Goal: Communication & Community: Answer question/provide support

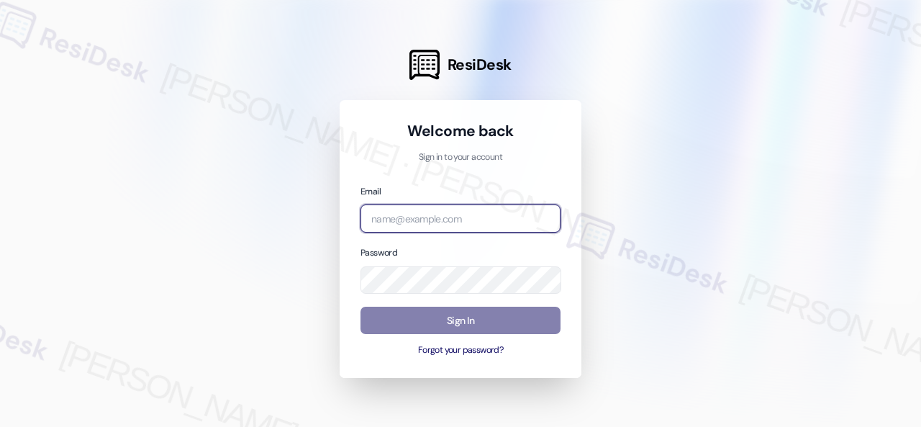
click at [499, 215] on input "email" at bounding box center [461, 218] width 200 height 28
paste input "automated-surveys-baron_properties-[PERSON_NAME].[PERSON_NAME]@baron_[DOMAIN_NA…"
type input "automated-surveys-baron_properties-[PERSON_NAME].[PERSON_NAME]@baron_[DOMAIN_NA…"
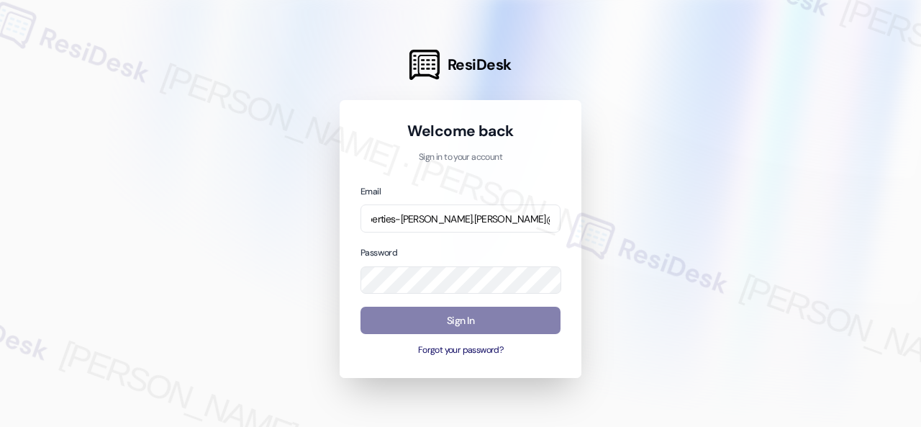
scroll to position [0, 0]
click at [795, 195] on div at bounding box center [460, 213] width 921 height 427
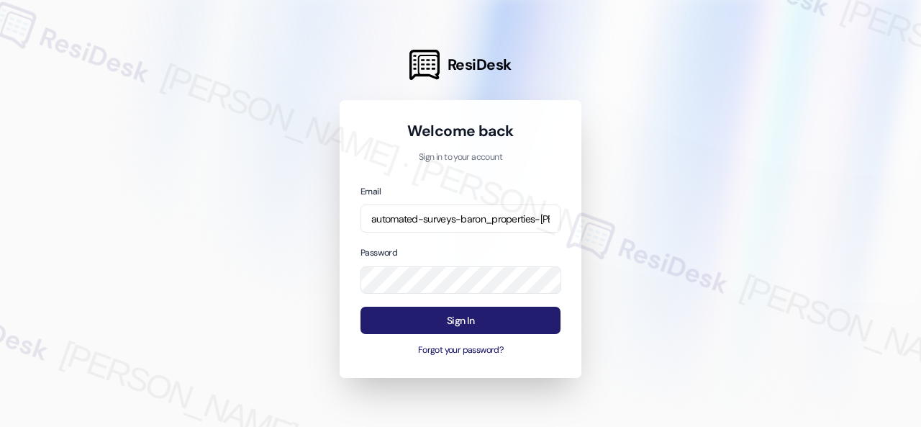
click at [454, 320] on button "Sign In" at bounding box center [461, 321] width 200 height 28
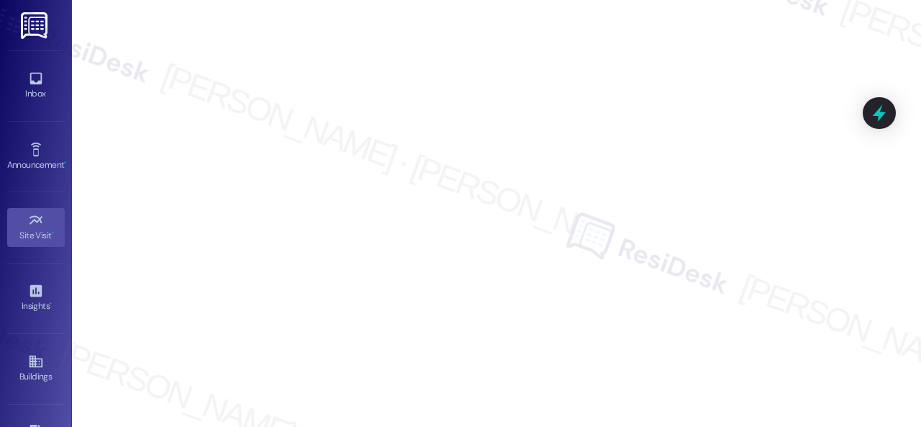
click at [35, 86] on icon at bounding box center [36, 79] width 16 height 16
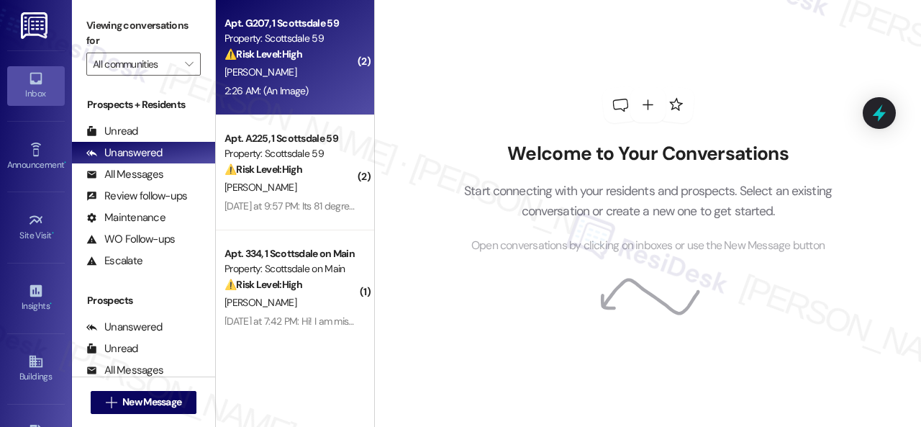
click at [340, 73] on div "[PERSON_NAME]" at bounding box center [291, 72] width 136 height 18
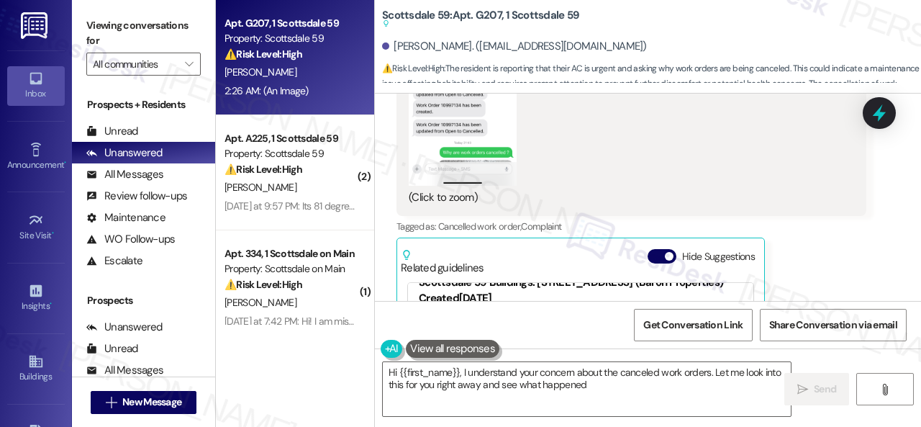
scroll to position [3471, 0]
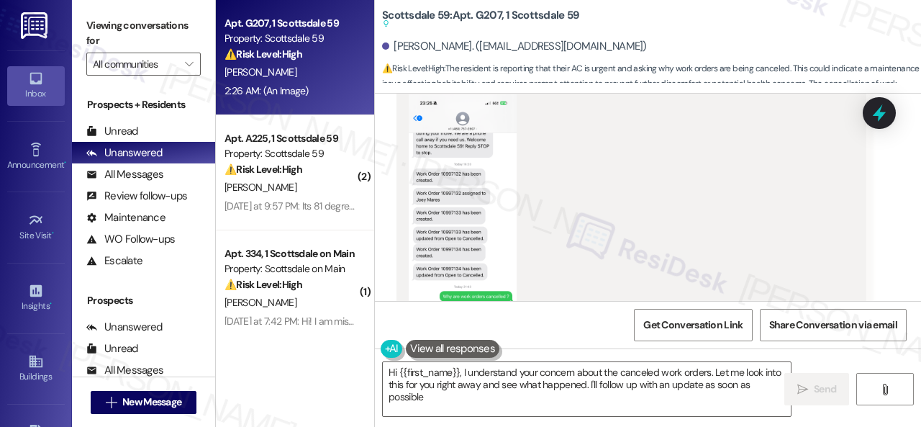
type textarea "Hi {{first_name}}, I understand your concern about the canceled work orders. Le…"
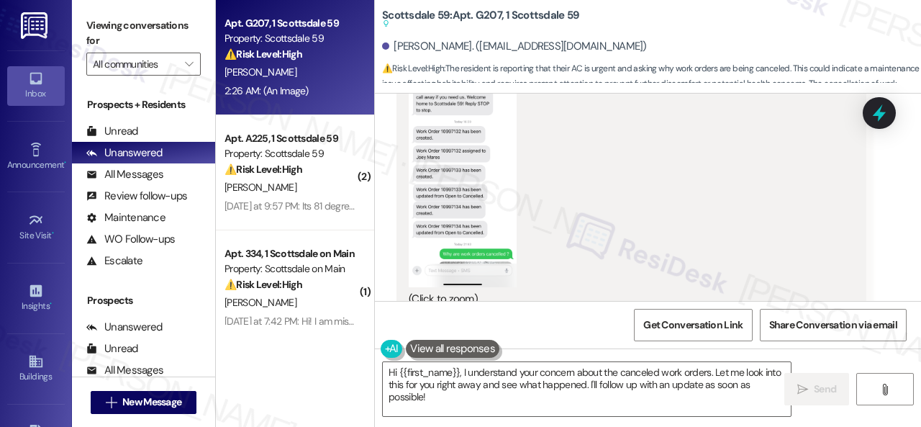
scroll to position [3614, 0]
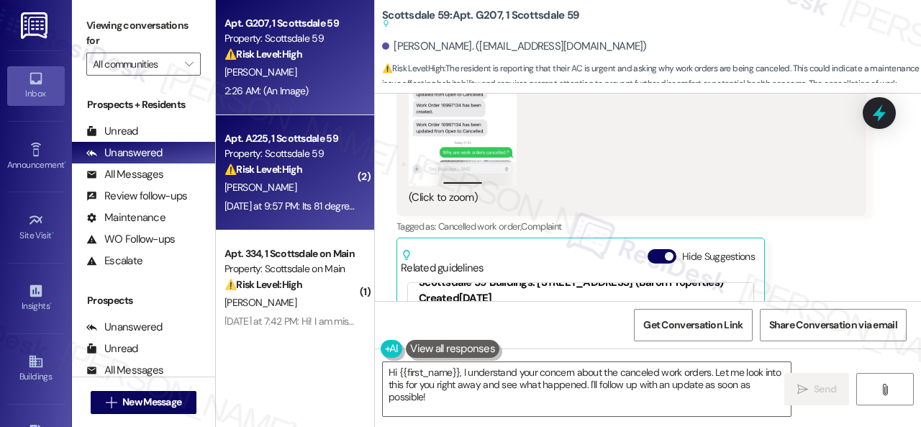
click at [327, 196] on div "[PERSON_NAME]" at bounding box center [291, 188] width 136 height 18
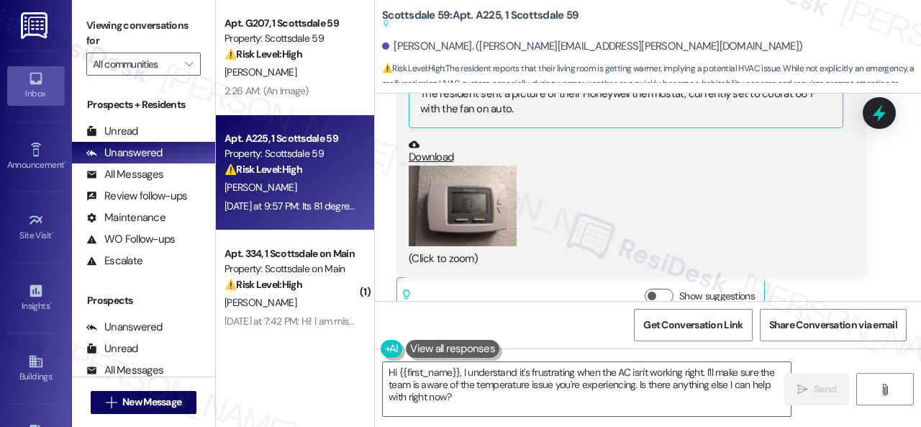
scroll to position [1200, 0]
click at [479, 165] on button "Zoom image" at bounding box center [463, 205] width 108 height 81
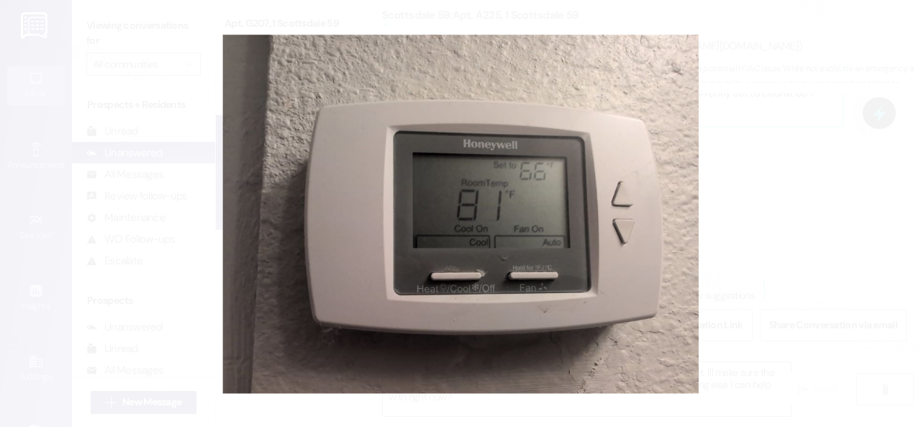
click at [621, 152] on button "Unzoom image" at bounding box center [460, 213] width 921 height 427
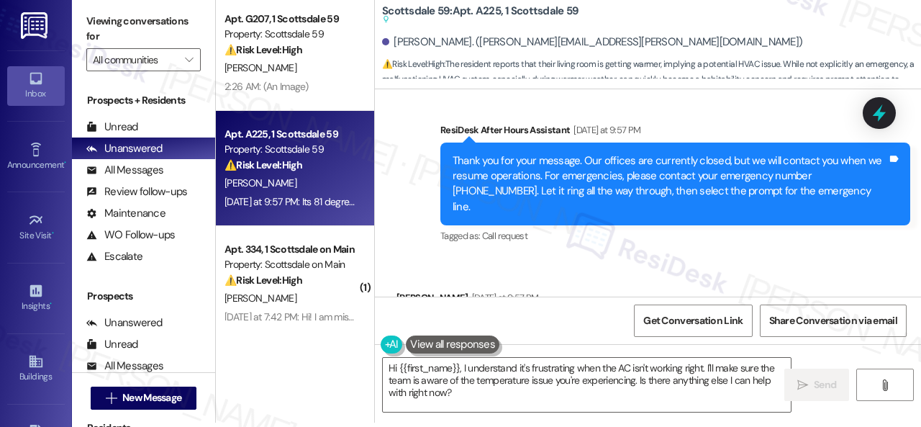
scroll to position [1416, 0]
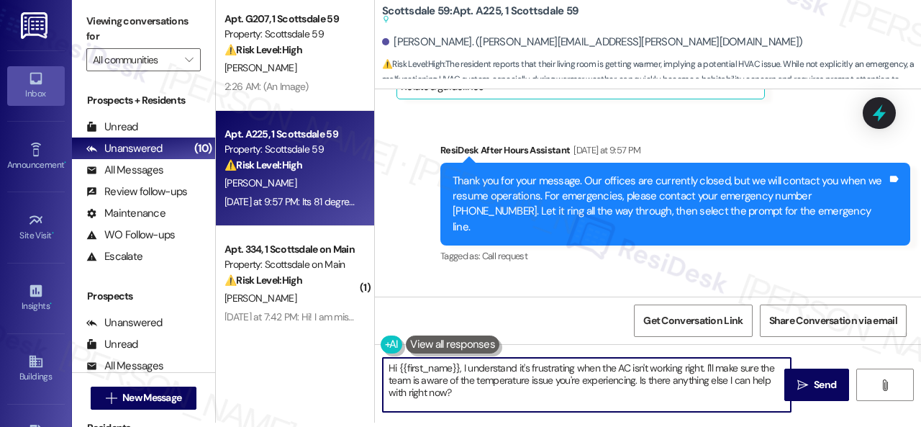
drag, startPoint x: 518, startPoint y: 366, endPoint x: 614, endPoint y: 424, distance: 111.7
click at [614, 424] on div "Viewing conversations for All communities  Prospects + Residents Unread (0) Un…" at bounding box center [496, 213] width 849 height 427
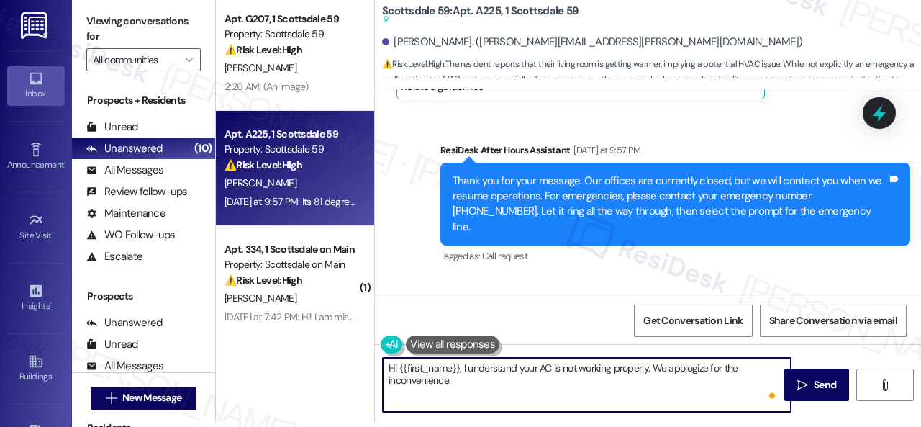
paste textarea "Is there already a work order for the issue? If so, may I have the work order n…"
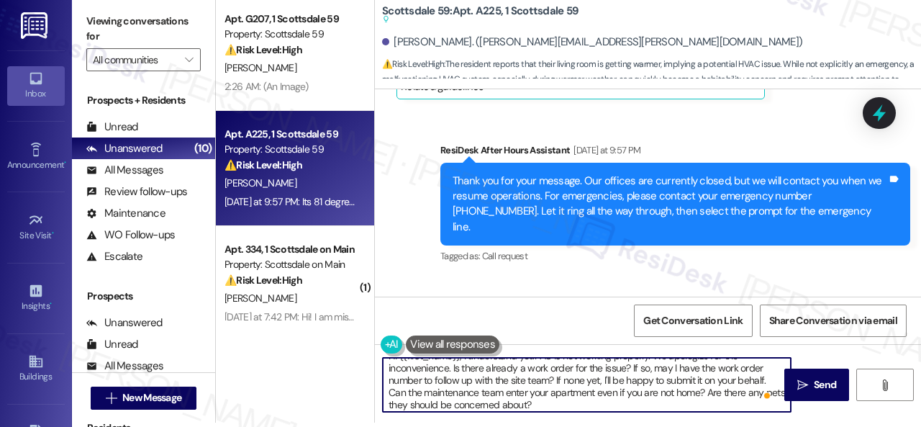
scroll to position [0, 0]
type textarea "Hi {{first_name}}, I understand your AC is not working properly. We apologize f…"
click at [814, 389] on span "Send" at bounding box center [825, 384] width 22 height 15
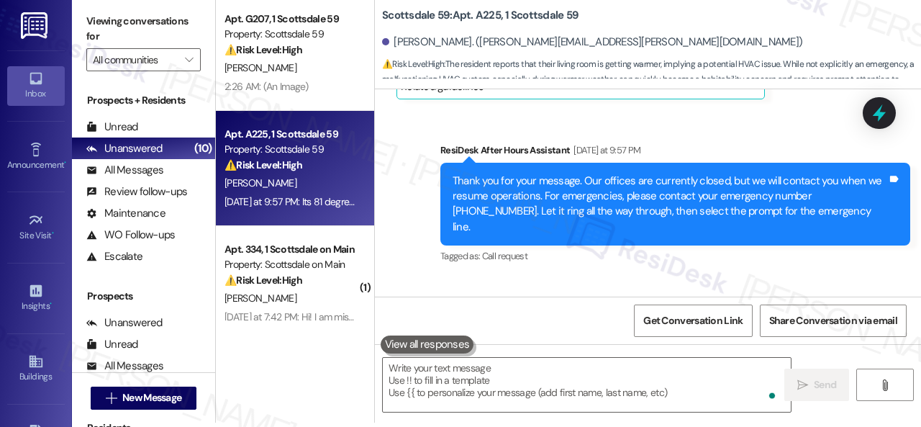
scroll to position [1486, 0]
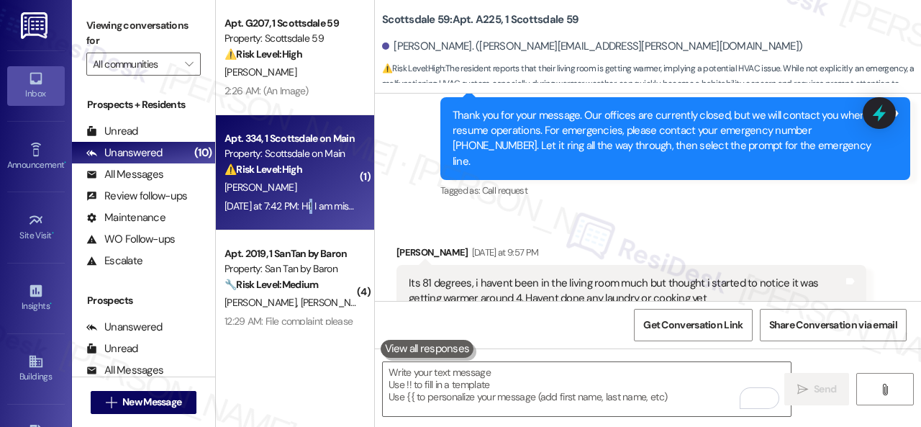
click at [312, 202] on div "[DATE] at 7:42 PM: Hi! I am missing a package. It was delivered last week. I go…" at bounding box center [639, 205] width 828 height 13
type textarea "Fetching suggested responses. Please feel free to read through the conversation…"
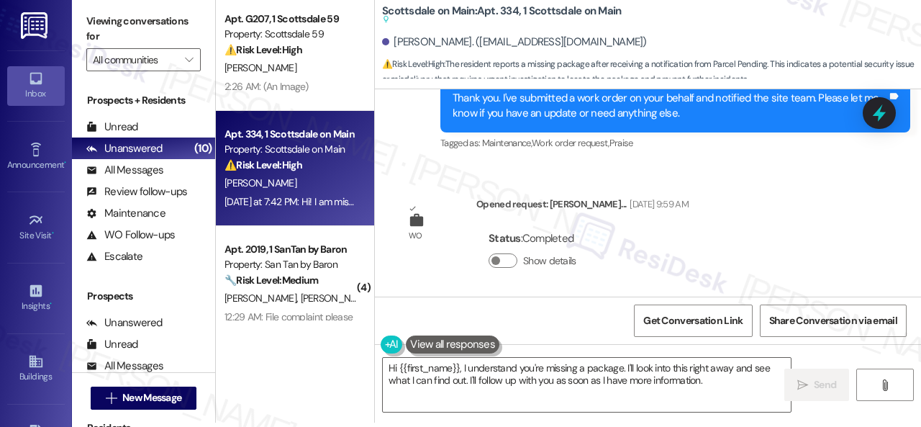
scroll to position [2372, 0]
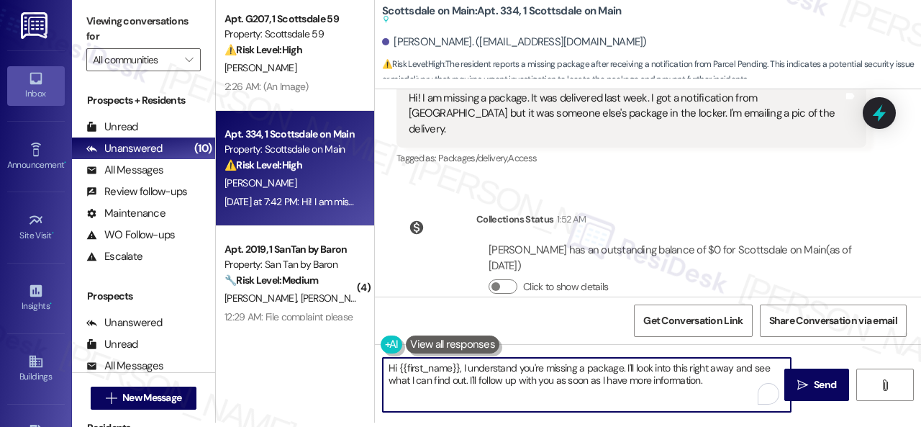
drag, startPoint x: 469, startPoint y: 383, endPoint x: 756, endPoint y: 384, distance: 286.5
click at [756, 384] on textarea "Hi {{first_name}}, I understand you're missing a package. I'll look into this r…" at bounding box center [587, 385] width 408 height 54
type textarea "Hi {{first_name}}, I understand you're missing a package. I'll look into this r…"
click at [803, 386] on span " Send" at bounding box center [817, 384] width 45 height 15
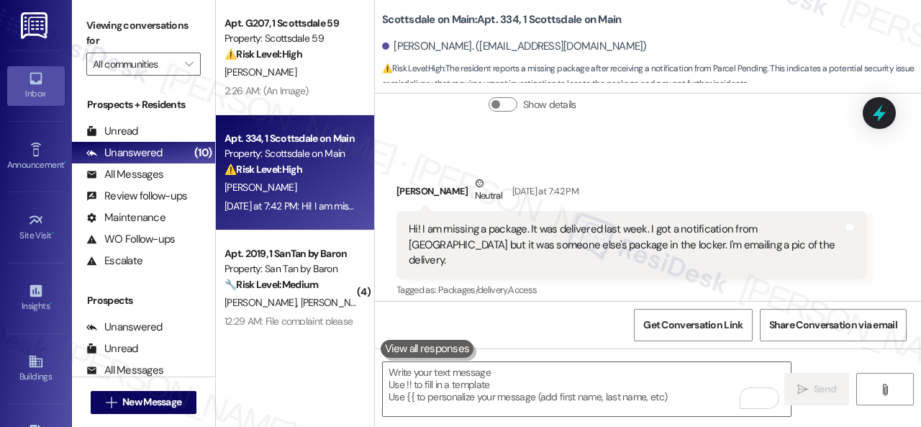
scroll to position [2181, 0]
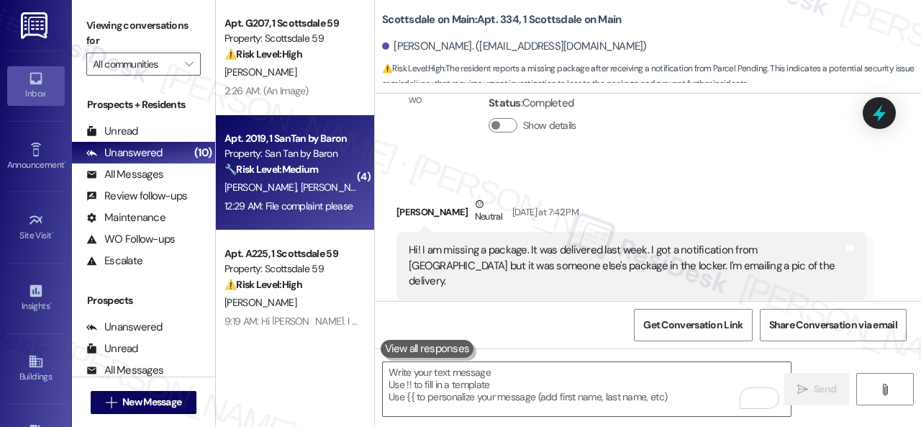
click at [330, 168] on div "🔧 Risk Level: Medium The resident is filing a noise complaint against their nei…" at bounding box center [291, 169] width 133 height 15
type textarea "Fetching suggested responses. Please feel free to read through the conversation…"
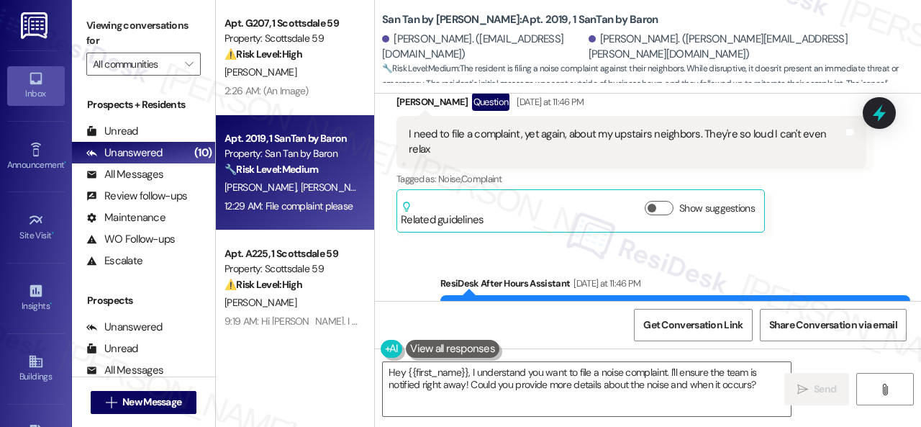
scroll to position [1042, 0]
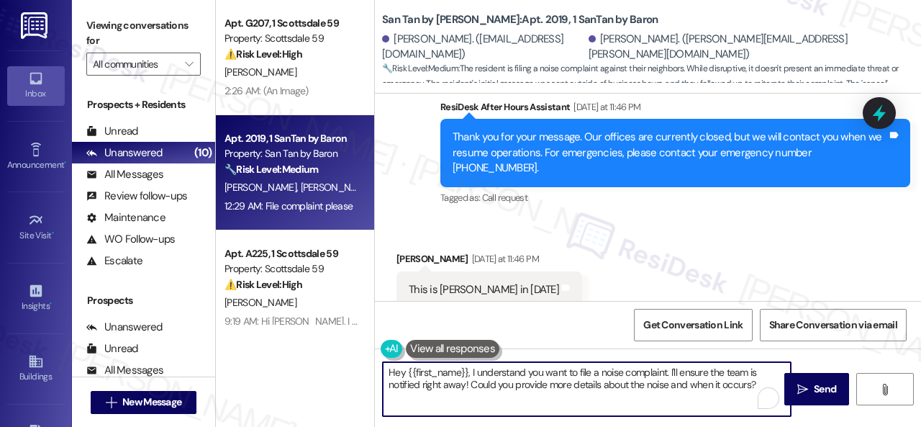
drag, startPoint x: 754, startPoint y: 388, endPoint x: 471, endPoint y: 369, distance: 283.5
click at [471, 369] on textarea "Hey {{first_name}}, I understand you want to file a noise complaint. I'll ensur…" at bounding box center [587, 389] width 408 height 54
paste textarea "Hello, {{first_name}}! Thank you for informing us about the noise disturbance. …"
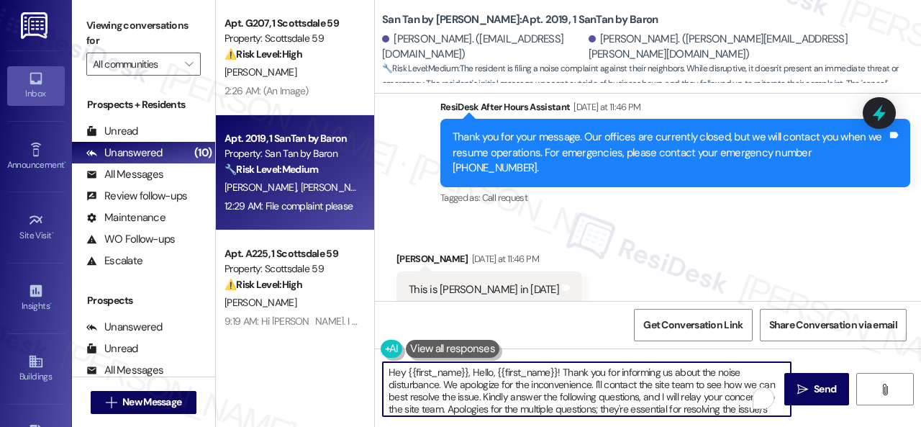
scroll to position [0, 0]
drag, startPoint x: 472, startPoint y: 371, endPoint x: 323, endPoint y: 367, distance: 149.8
click at [323, 367] on div "Apt. G207, 1 Scottsdale 59 Property: Scottsdale 59 ⚠️ Risk Level: High The resi…" at bounding box center [568, 213] width 705 height 427
drag, startPoint x: 713, startPoint y: 373, endPoint x: 482, endPoint y: 382, distance: 231.3
click at [482, 382] on textarea "Hello, {{first_name}}! Thank you for informing us about the noise disturbance. …" at bounding box center [587, 389] width 408 height 54
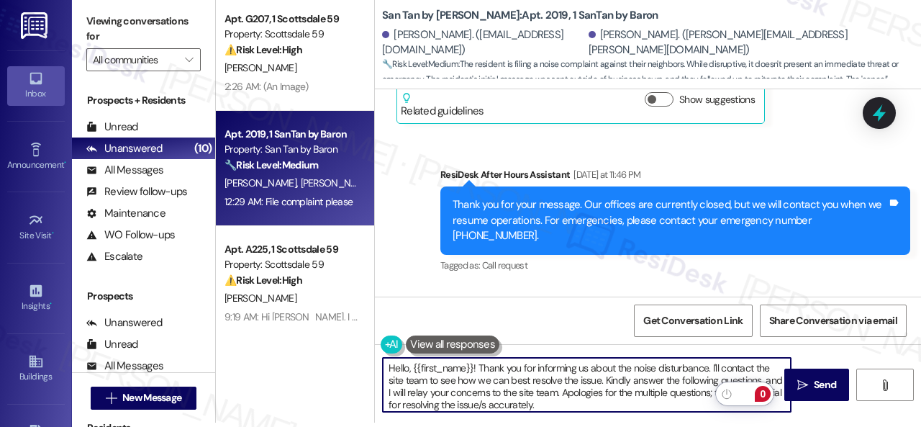
scroll to position [7, 0]
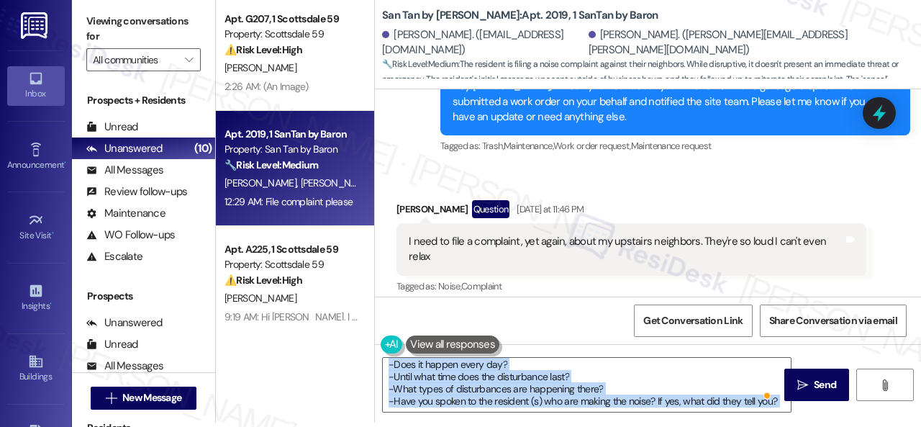
drag, startPoint x: 382, startPoint y: 401, endPoint x: 821, endPoint y: 411, distance: 439.2
click at [821, 411] on div "Hello, {{first_name}}! Thank you for informing us about the noise disturbance. …" at bounding box center [648, 398] width 546 height 108
click at [648, 401] on textarea "Hello, {{first_name}}! Thank you for informing us about the noise disturbance. …" at bounding box center [587, 385] width 408 height 54
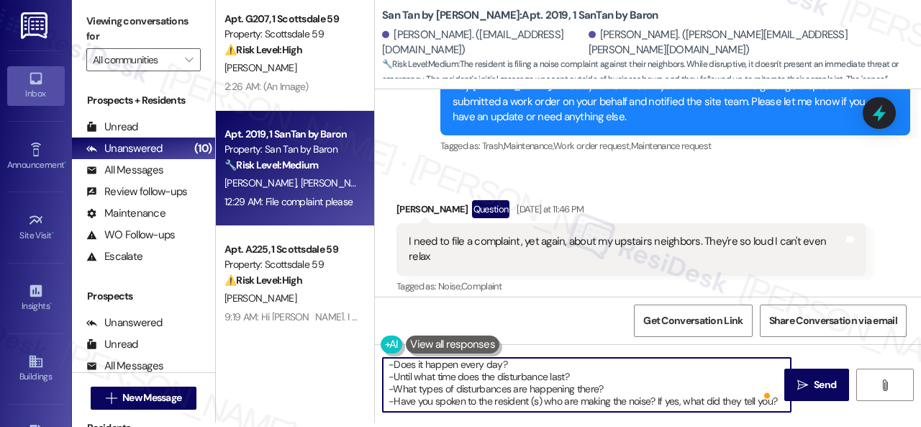
drag, startPoint x: 384, startPoint y: 398, endPoint x: 817, endPoint y: 407, distance: 432.7
click at [817, 407] on div "Hello, {{first_name}}! Thank you for informing us about the noise disturbance. …" at bounding box center [648, 398] width 546 height 108
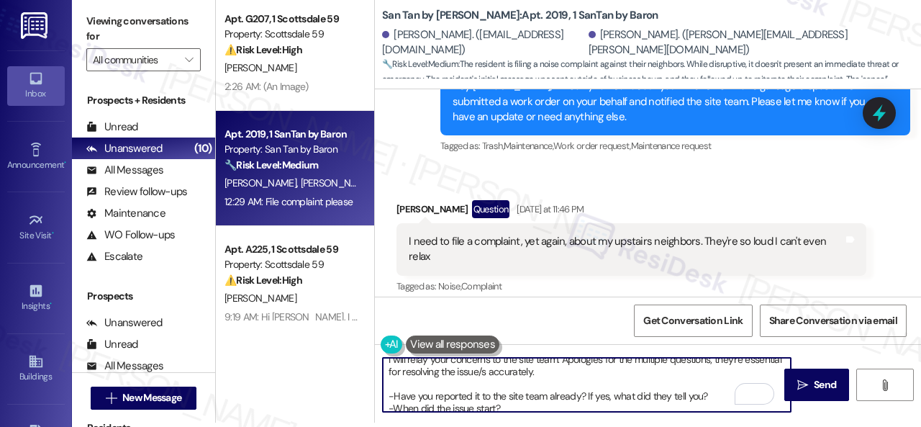
drag, startPoint x: 707, startPoint y: 397, endPoint x: 380, endPoint y: 390, distance: 326.9
click at [380, 390] on div "Hello, {{first_name}}! Thank you for informing us about the noise disturbance. …" at bounding box center [580, 384] width 410 height 55
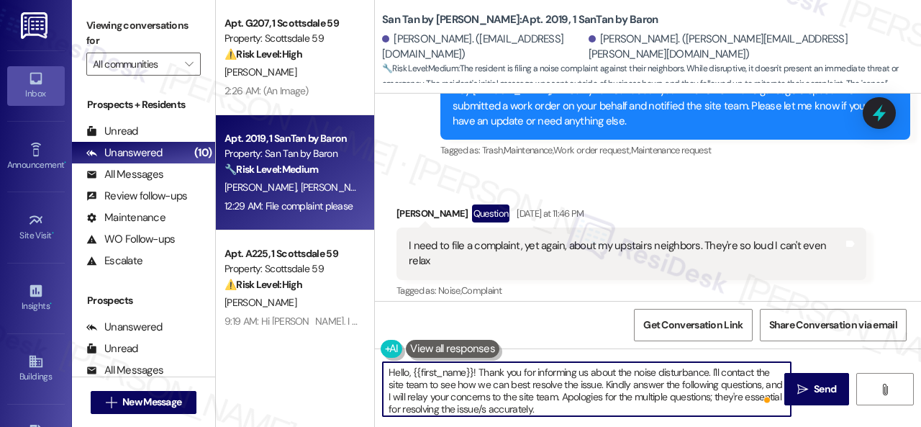
drag, startPoint x: 414, startPoint y: 374, endPoint x: 472, endPoint y: 370, distance: 57.7
click at [472, 370] on textarea "Hello, {{first_name}}! Thank you for informing us about the noise disturbance. …" at bounding box center [587, 389] width 408 height 54
type textarea "Hello, [PERSON_NAME]! Thank you for informing us about the noise disturbance. I…"
click at [814, 395] on span "Send" at bounding box center [825, 389] width 22 height 15
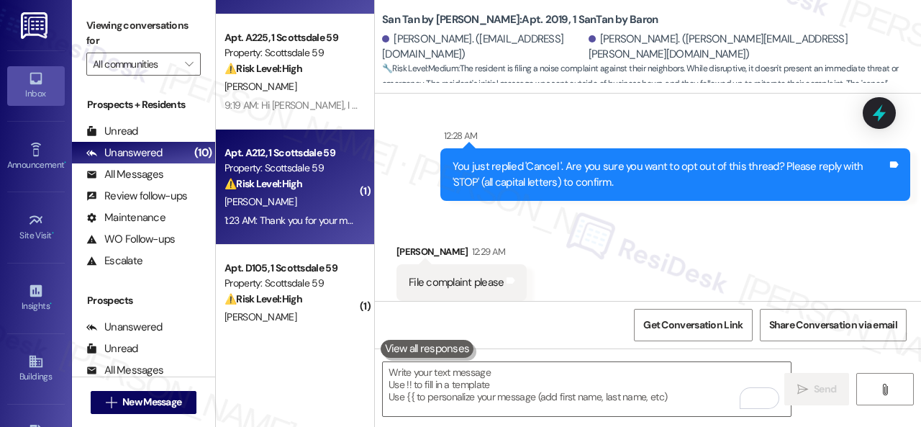
click at [302, 208] on div "[PERSON_NAME]" at bounding box center [291, 202] width 136 height 18
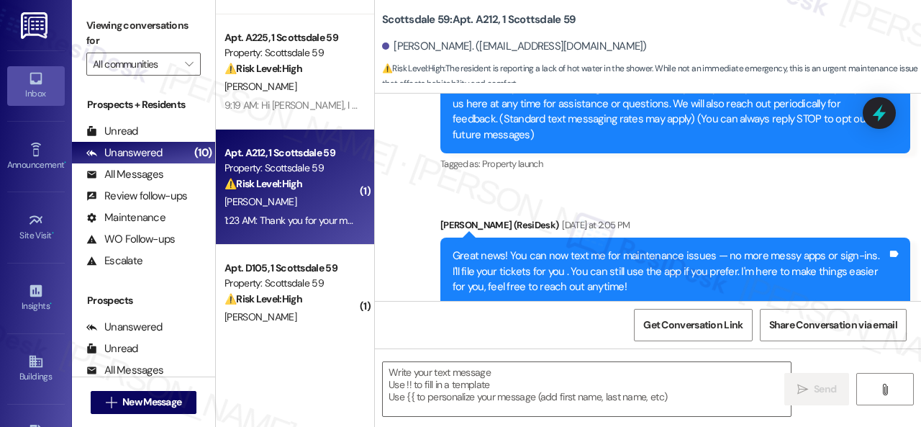
type textarea "Fetching suggested responses. Please feel free to read through the conversation…"
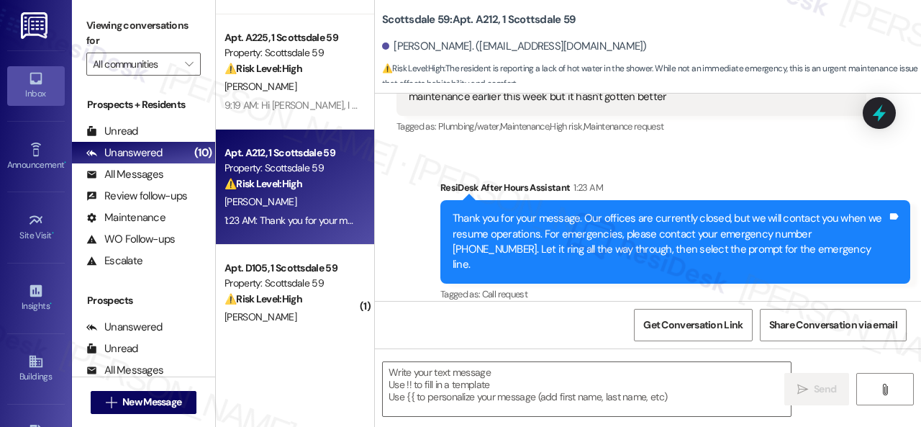
drag, startPoint x: 701, startPoint y: 150, endPoint x: 695, endPoint y: 158, distance: 9.2
click at [701, 150] on div "Sent via SMS ResiDesk After Hours Assistant 1:23 AM Thank you for your message.…" at bounding box center [648, 232] width 546 height 168
click at [488, 371] on textarea at bounding box center [587, 389] width 408 height 54
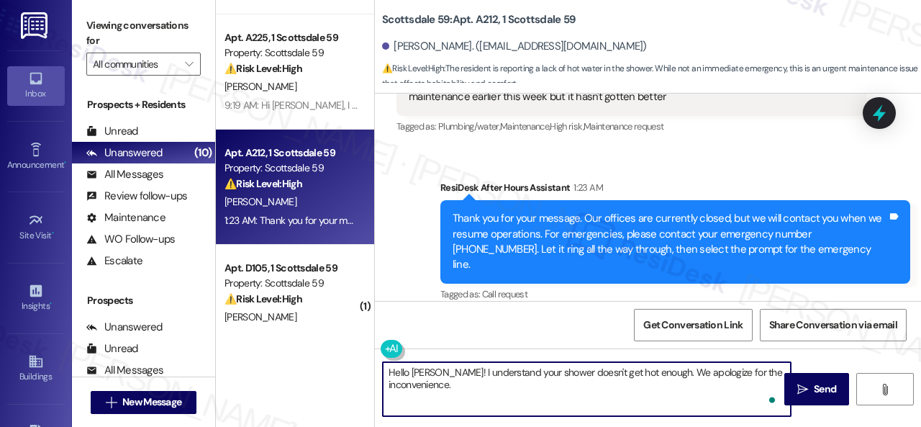
paste textarea "Is there already a work order for the issue? If so, may I have the work order n…"
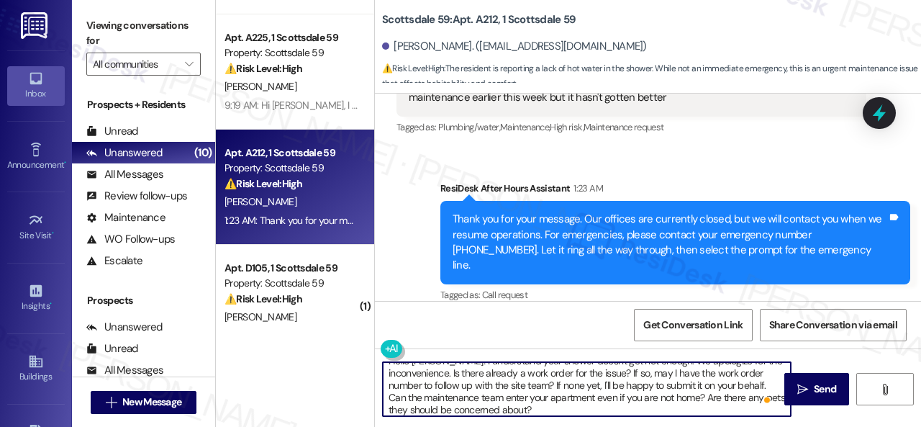
scroll to position [530, 0]
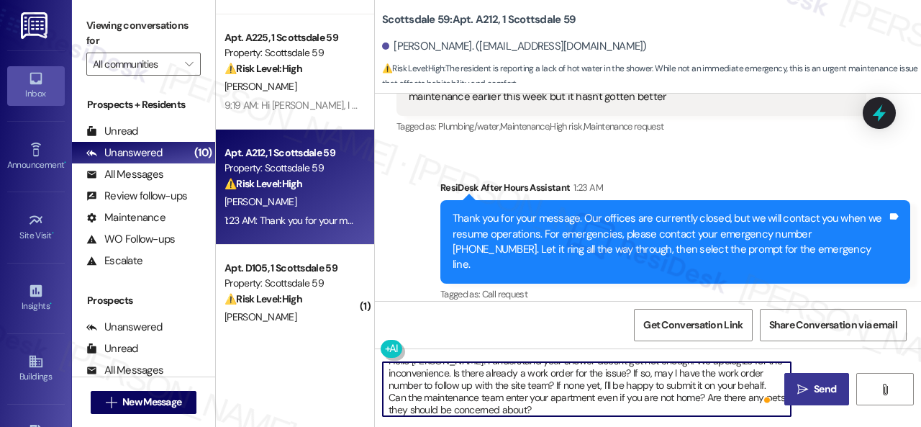
type textarea "Hello [PERSON_NAME]! I understand your shower doesn't get hot enough. We apolog…"
click at [798, 385] on icon "" at bounding box center [803, 390] width 11 height 12
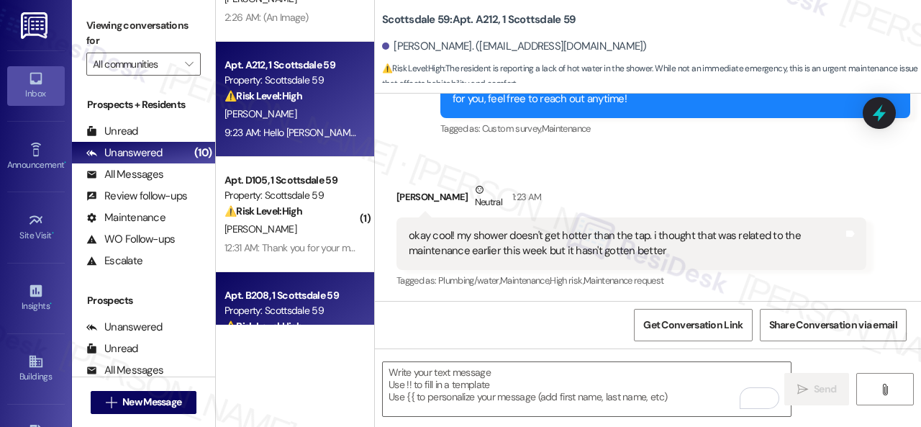
scroll to position [72, 0]
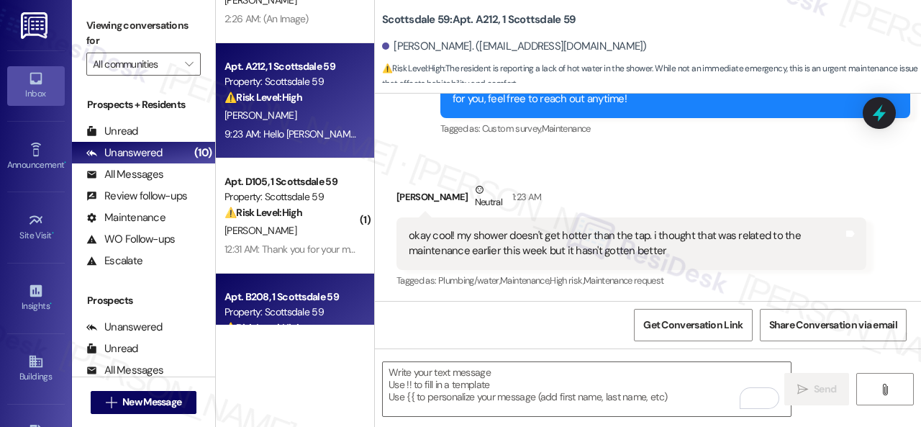
click at [334, 232] on div "[PERSON_NAME]" at bounding box center [291, 231] width 136 height 18
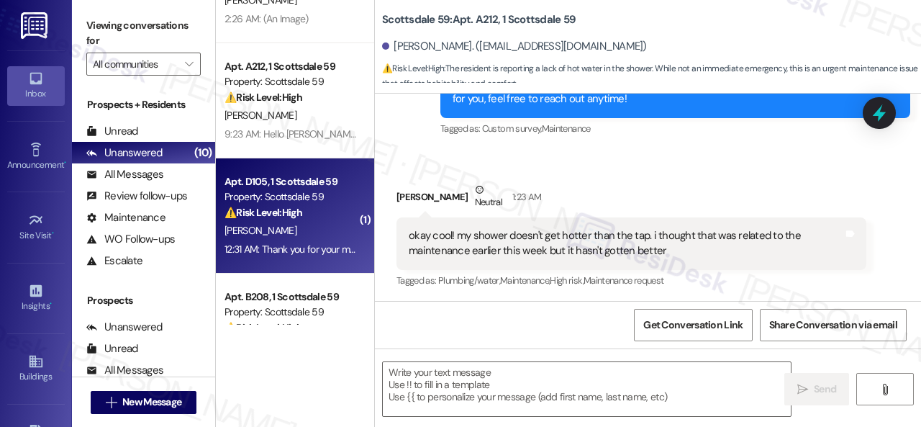
type textarea "Fetching suggested responses. Please feel free to read through the conversation…"
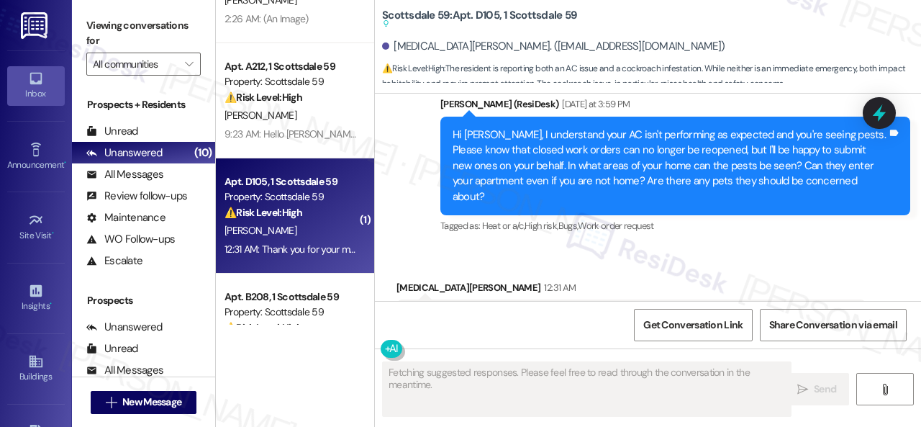
scroll to position [1227, 0]
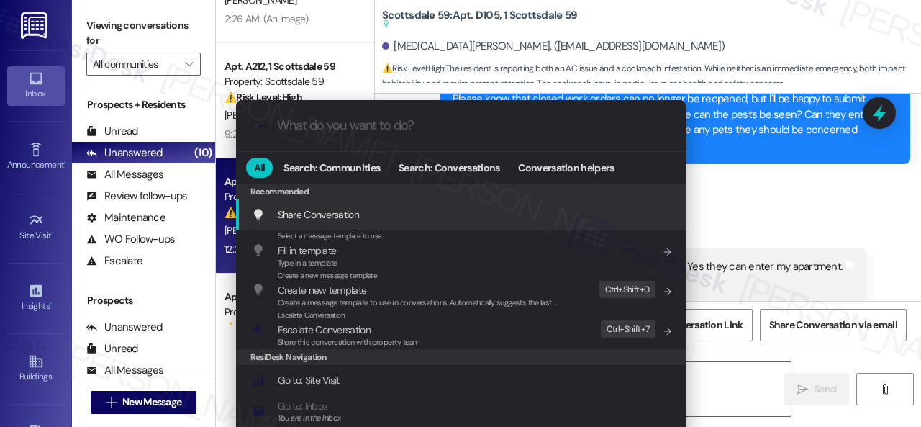
type textarea "Hi {{first_name}}, I"
type input "modal"
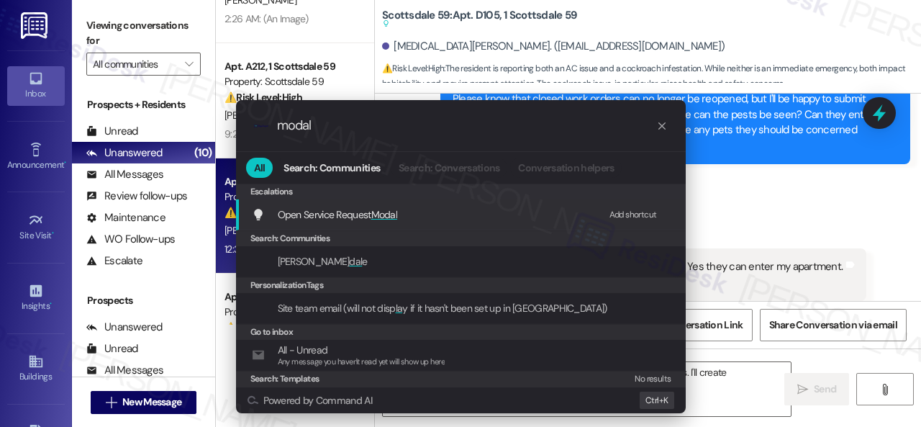
type textarea "Hi {{first_name}}, I understand you're still seeing pests in multiple rooms. I'…"
type input "modal"
click at [623, 209] on div "Add shortcut" at bounding box center [634, 214] width 48 height 15
type textarea "Hi {{first_name}}, I understand you're still seeing pests in multiple rooms. I'…"
drag, startPoint x: 333, startPoint y: 125, endPoint x: 245, endPoint y: 125, distance: 87.8
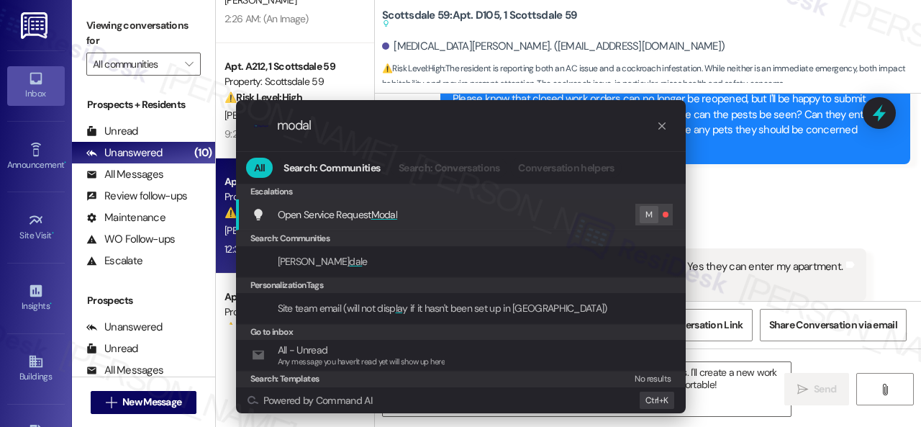
click at [245, 125] on div ".cls-1{fill:#0a055f;}.cls-2{fill:#0cc4c4;} resideskLogoBlueOrange modal" at bounding box center [461, 125] width 450 height 51
click at [562, 216] on div "Edit" at bounding box center [559, 214] width 14 height 15
click at [324, 128] on input "modal" at bounding box center [466, 125] width 379 height 15
drag, startPoint x: 343, startPoint y: 126, endPoint x: 246, endPoint y: 127, distance: 96.5
click at [246, 127] on div ".cls-1{fill:#0a055f;}.cls-2{fill:#0cc4c4;} resideskLogoBlueOrange modal" at bounding box center [461, 125] width 450 height 51
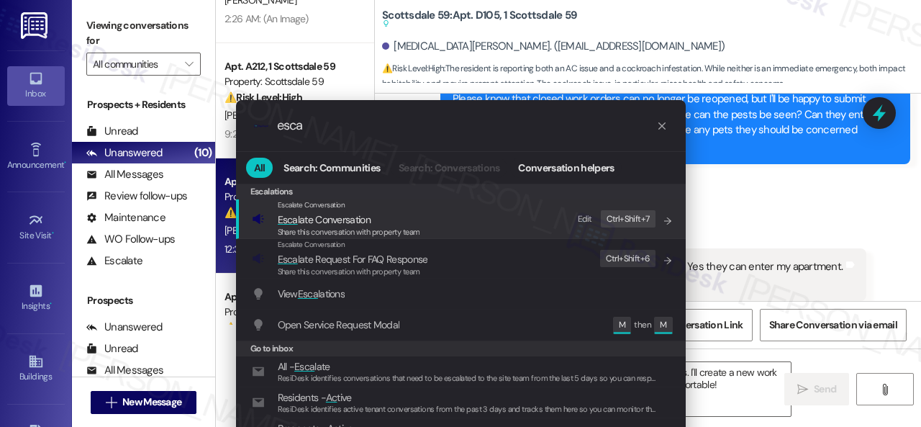
click at [580, 220] on div "Edit" at bounding box center [585, 219] width 14 height 15
click at [742, 179] on div ".cls-1{fill:#0a055f;}.cls-2{fill:#0cc4c4;} resideskLogoBlueOrange esca All Sear…" at bounding box center [460, 213] width 921 height 427
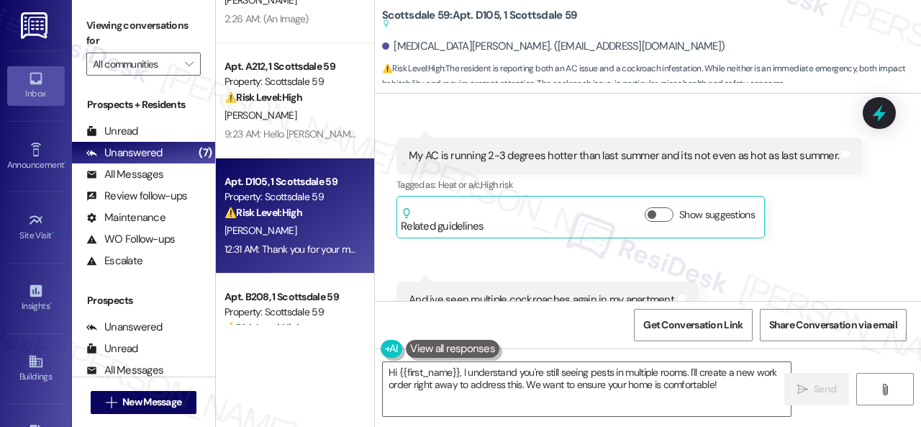
scroll to position [867, 0]
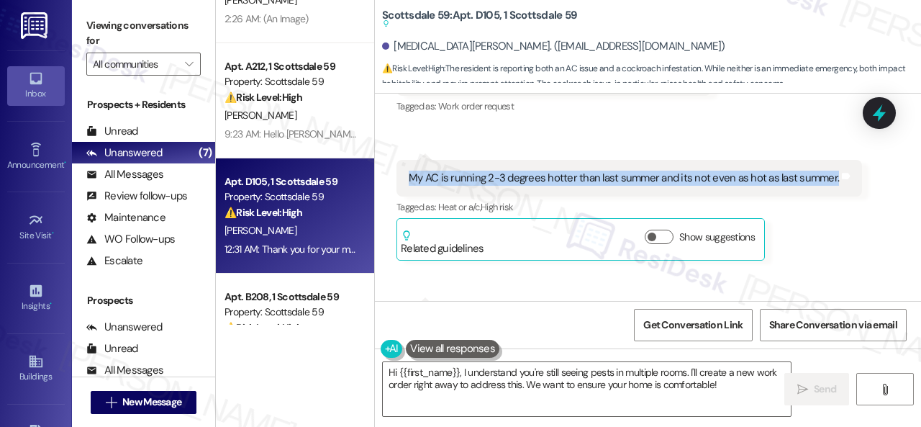
drag, startPoint x: 407, startPoint y: 161, endPoint x: 828, endPoint y: 163, distance: 420.4
click at [828, 171] on div "My AC is running 2-3 degrees hotter than last summer and its not even as hot as…" at bounding box center [623, 178] width 433 height 15
copy div "My AC is running 2-3 degrees hotter than last summer and its not even as hot as…"
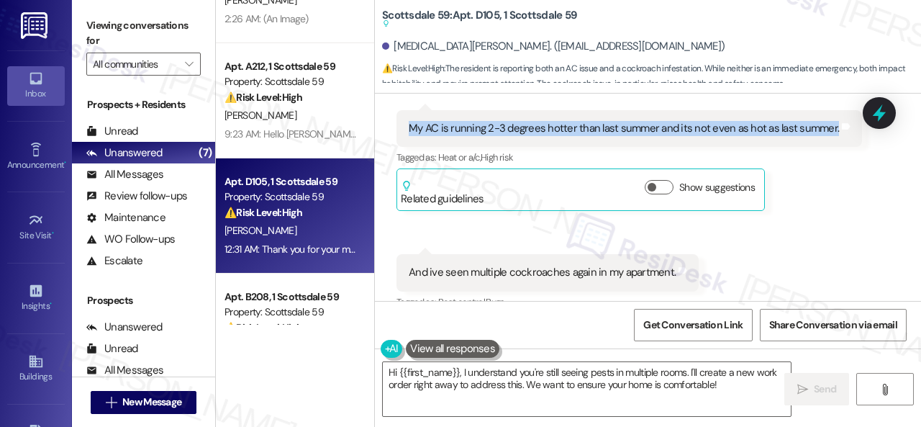
scroll to position [939, 0]
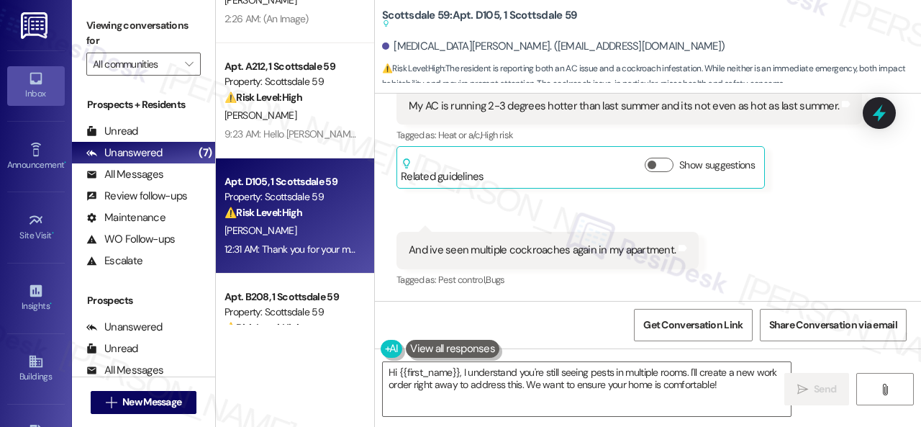
click at [735, 179] on div "Received via SMS 1:56 PM [MEDICAL_DATA][PERSON_NAME] [DATE] at 1:56 PM My AC is…" at bounding box center [629, 138] width 487 height 122
drag, startPoint x: 433, startPoint y: 233, endPoint x: 590, endPoint y: 231, distance: 156.2
click at [590, 243] on div "And ive seen multiple cockroaches again in my apartment." at bounding box center [542, 250] width 267 height 15
copy div "ve seen multiple cockroaches again"
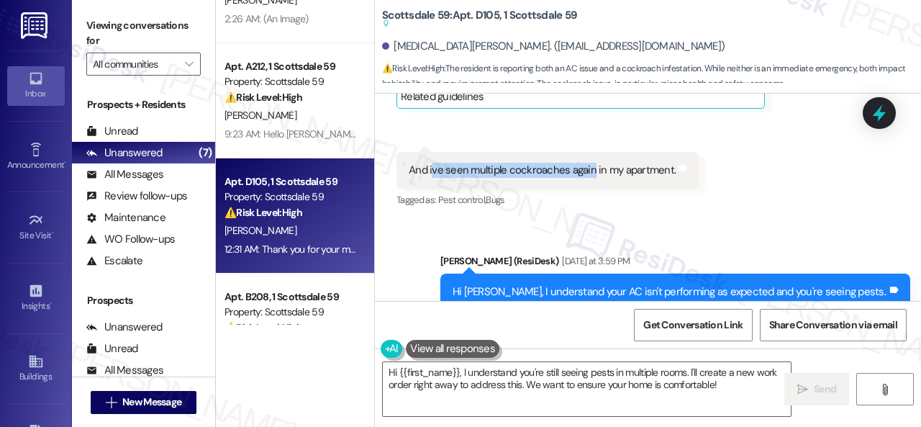
scroll to position [1227, 0]
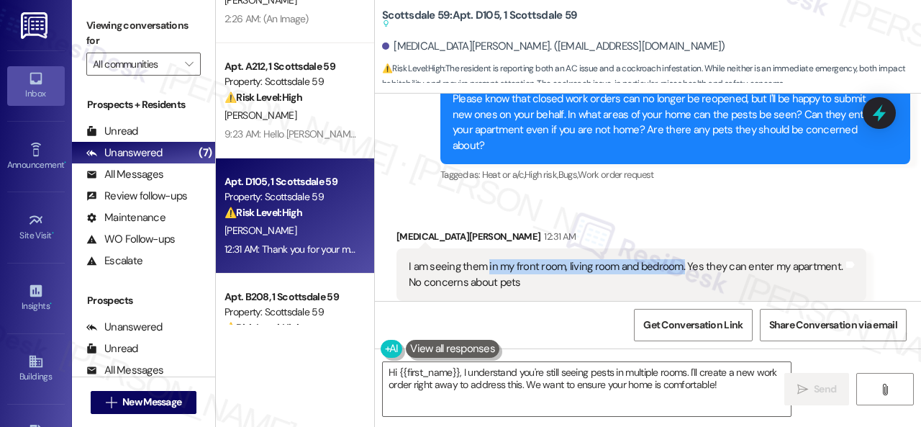
drag, startPoint x: 487, startPoint y: 234, endPoint x: 680, endPoint y: 233, distance: 192.2
click at [680, 259] on div "I am seeing them in my front room, living room and bedroom. Yes they can enter …" at bounding box center [626, 274] width 435 height 31
copy div "in my front room, living room and bedroom."
click at [633, 229] on div "[MEDICAL_DATA][PERSON_NAME] 12:31 AM" at bounding box center [632, 239] width 470 height 20
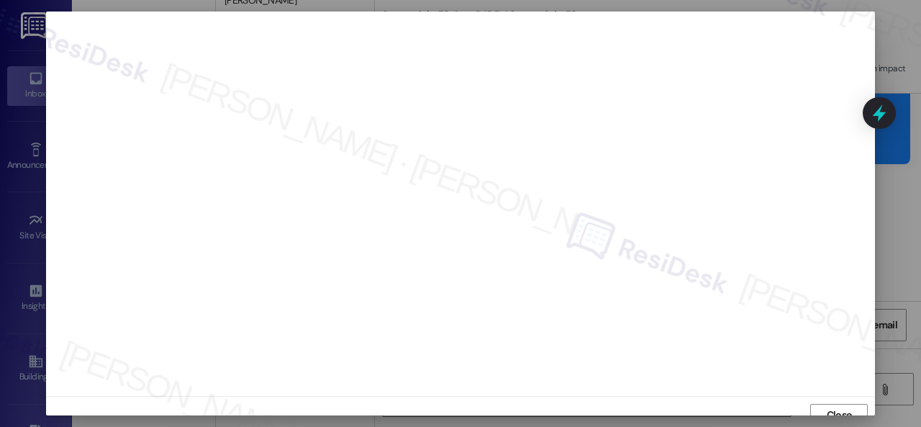
scroll to position [11, 0]
click at [840, 408] on span "Close" at bounding box center [839, 404] width 25 height 15
click at [849, 394] on span "Close" at bounding box center [839, 396] width 25 height 15
click at [829, 398] on span "Close" at bounding box center [839, 396] width 25 height 15
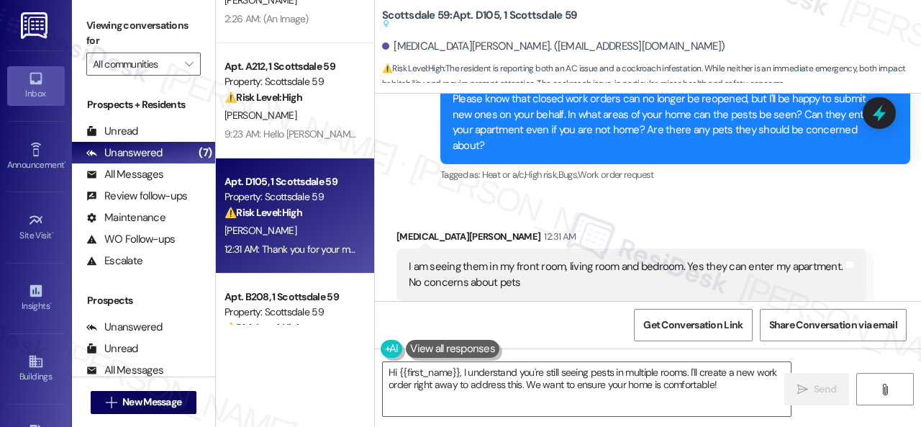
click at [726, 218] on div "Received via SMS [MEDICAL_DATA][PERSON_NAME] 12:31 AM I am seeing them in my fr…" at bounding box center [632, 275] width 492 height 115
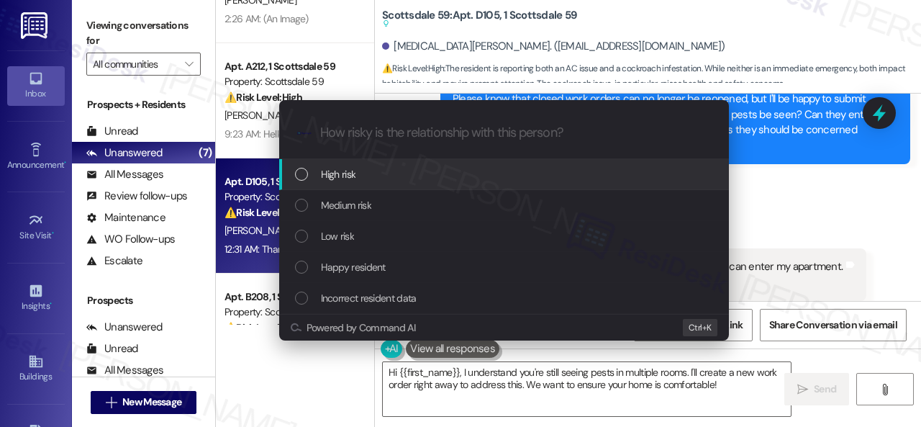
click at [328, 180] on span "High risk" at bounding box center [338, 174] width 35 height 16
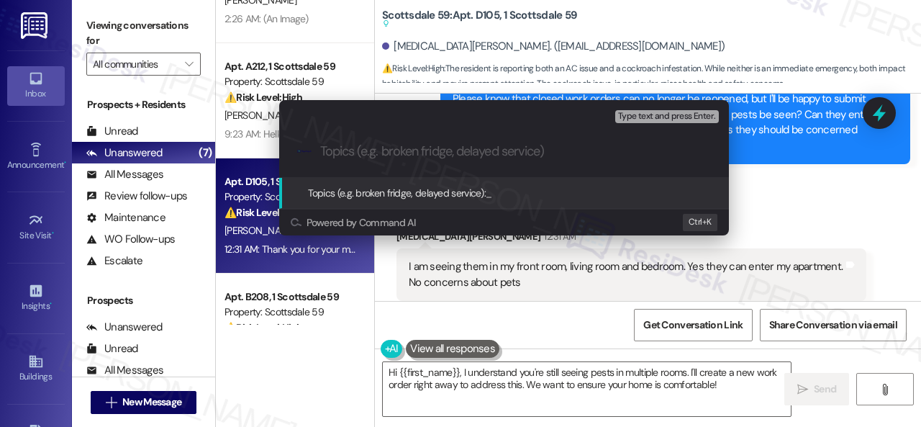
paste input "New work order/s submitted - AC and pest issues"
type input "New work order/s submitted - AC and pest issues"
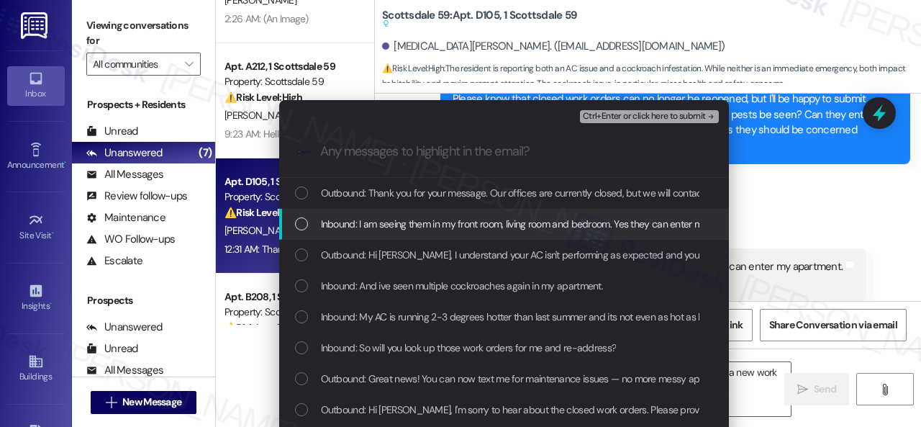
click at [448, 225] on span "Inbound: I am seeing them in my front room, living room and bedroom. Yes they c…" at bounding box center [591, 224] width 540 height 16
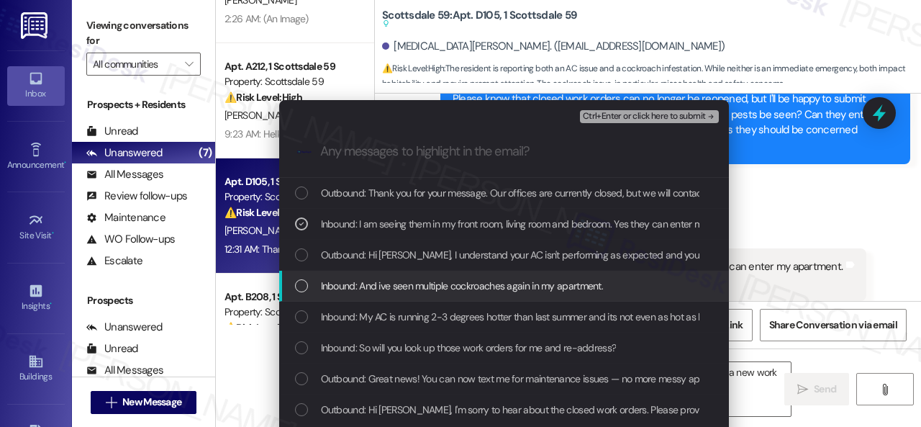
click at [461, 281] on span "Inbound: And ive seen multiple cockroaches again in my apartment." at bounding box center [462, 286] width 283 height 16
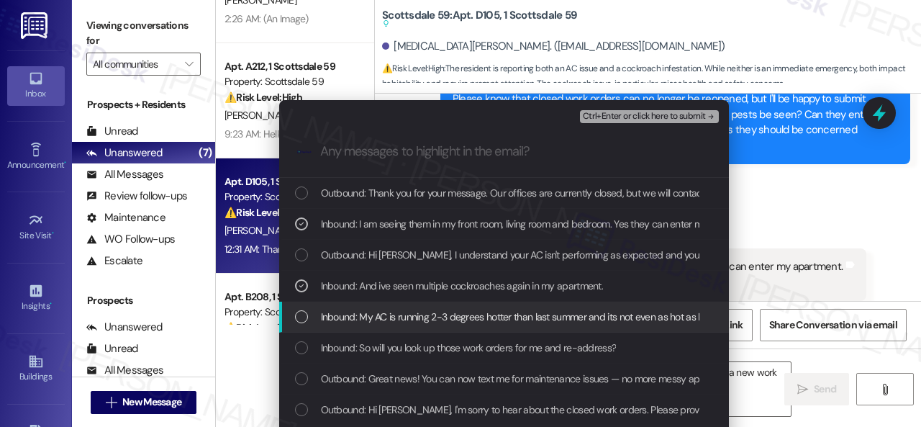
click at [459, 313] on span "Inbound: My AC is running 2-3 degrees hotter than last summer and its not even …" at bounding box center [536, 317] width 430 height 16
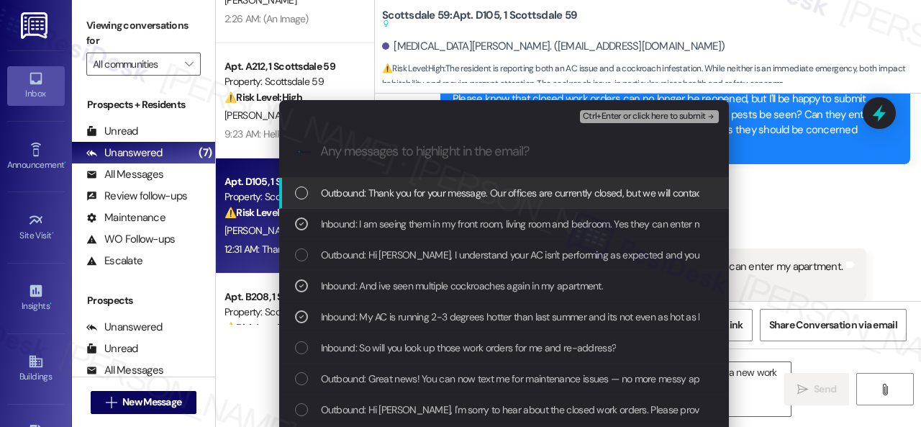
click at [605, 113] on span "Ctrl+Enter or click here to submit" at bounding box center [644, 117] width 123 height 10
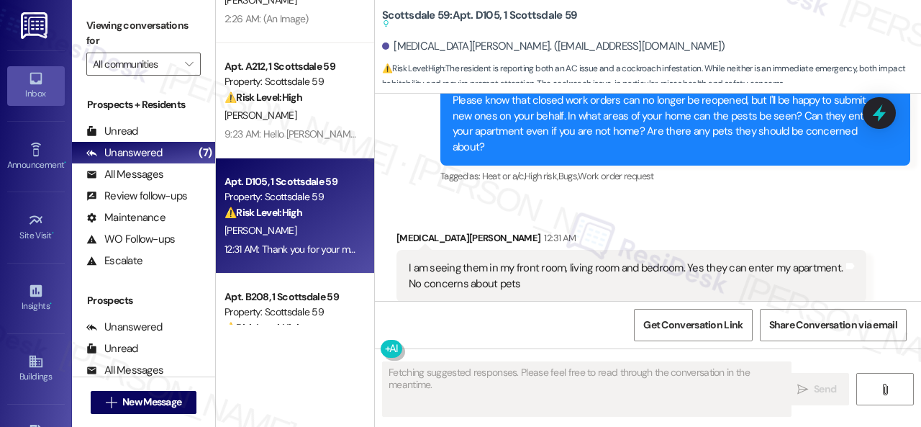
scroll to position [1227, 0]
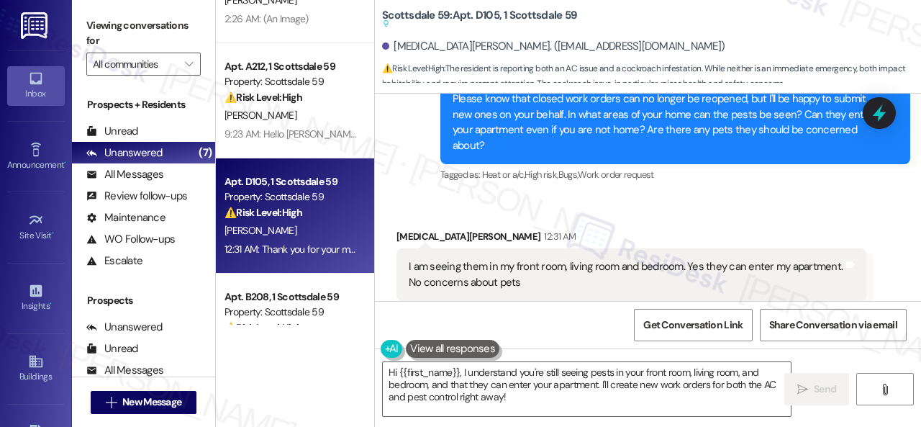
click at [720, 197] on div "Received via SMS [MEDICAL_DATA][PERSON_NAME] 12:31 AM I am seeing them in my fr…" at bounding box center [648, 265] width 546 height 137
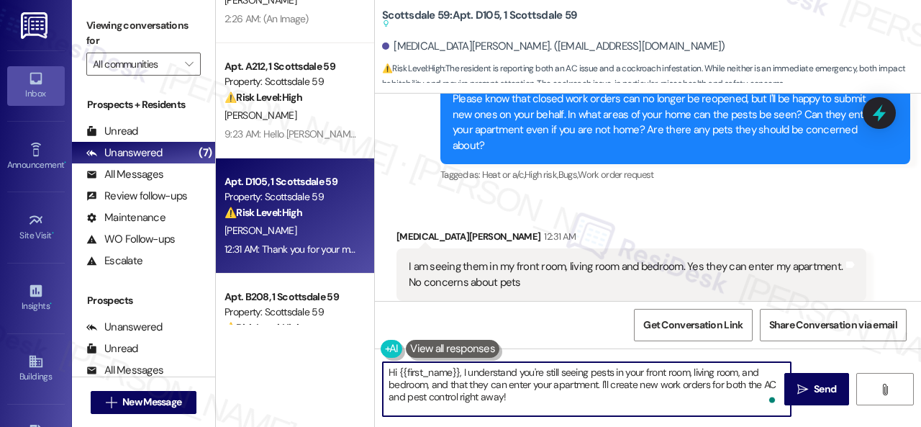
drag, startPoint x: 517, startPoint y: 400, endPoint x: 690, endPoint y: 359, distance: 177.4
click at [363, 359] on div "Apt. G207, 1 Scottsdale 59 Property: Scottsdale 59 ⚠️ Risk Level: High The resi…" at bounding box center [568, 213] width 705 height 427
paste textarea "Thank you. I've submitted work orders on your behalf and notified the site team…"
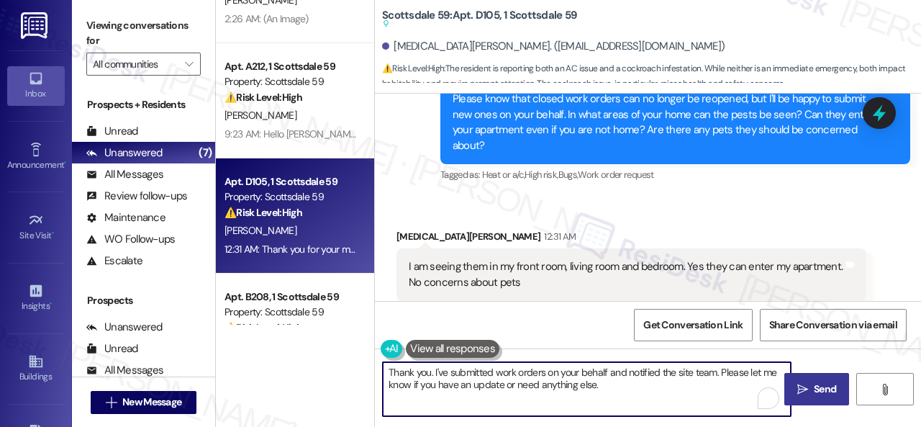
type textarea "Thank you. I've submitted work orders on your behalf and notified the site team…"
click at [811, 382] on span "Send" at bounding box center [825, 389] width 28 height 15
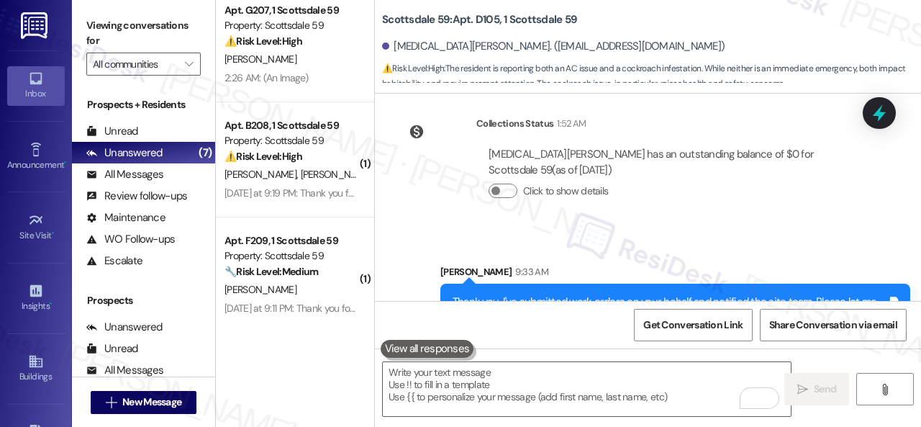
scroll to position [0, 0]
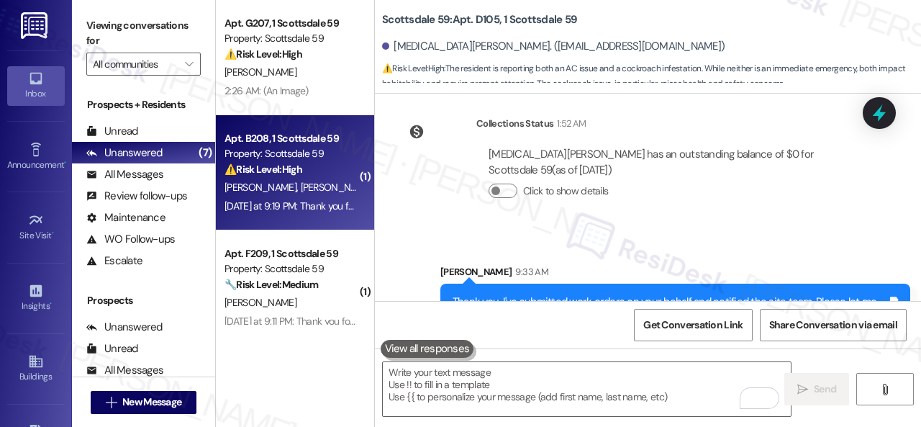
click at [310, 175] on div "⚠️ Risk Level: High The resident reports a malfunctioning air conditioning unit…" at bounding box center [291, 169] width 133 height 15
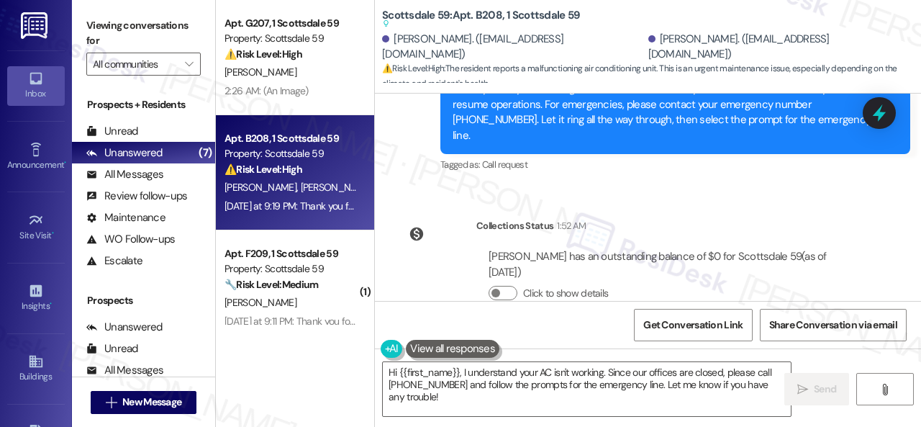
scroll to position [692, 0]
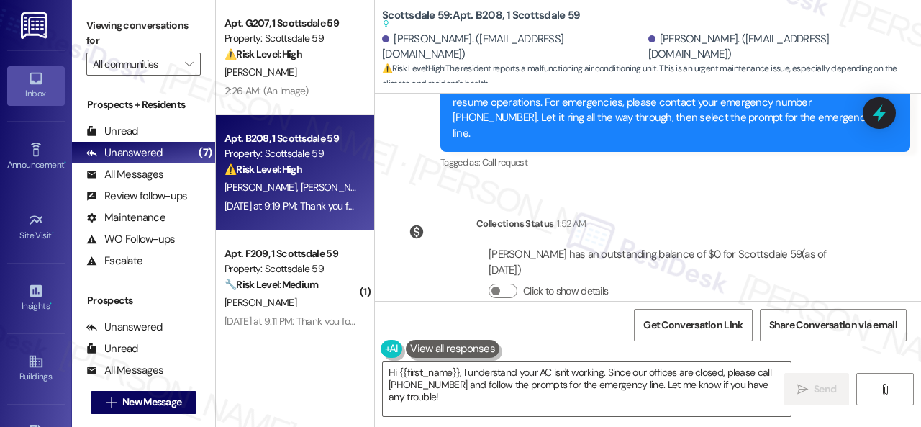
click at [775, 284] on div "Click to show details" at bounding box center [672, 291] width 366 height 15
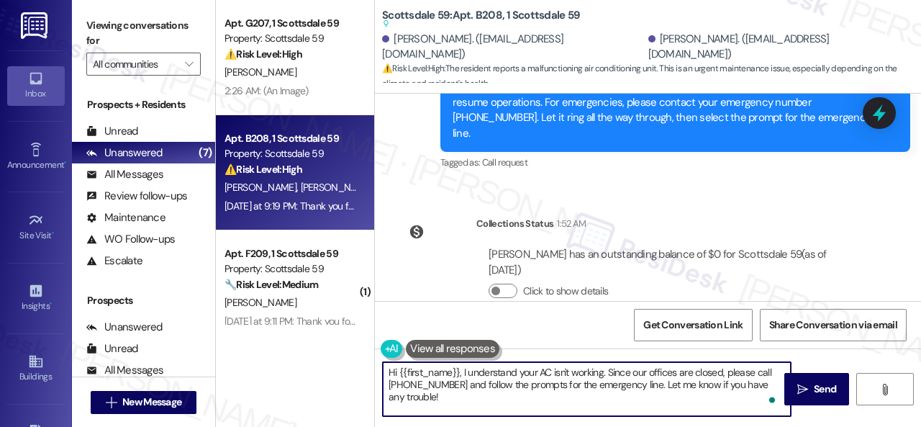
drag, startPoint x: 437, startPoint y: 404, endPoint x: 310, endPoint y: 325, distance: 150.0
click at [310, 325] on div "Apt. G207, 1 Scottsdale 59 Property: Scottsdale 59 ⚠️ Risk Level: High The resi…" at bounding box center [568, 213] width 705 height 427
paste textarea "ello {{first_name}}! I'm sorry to hear about the AC issue. We apologize for any…"
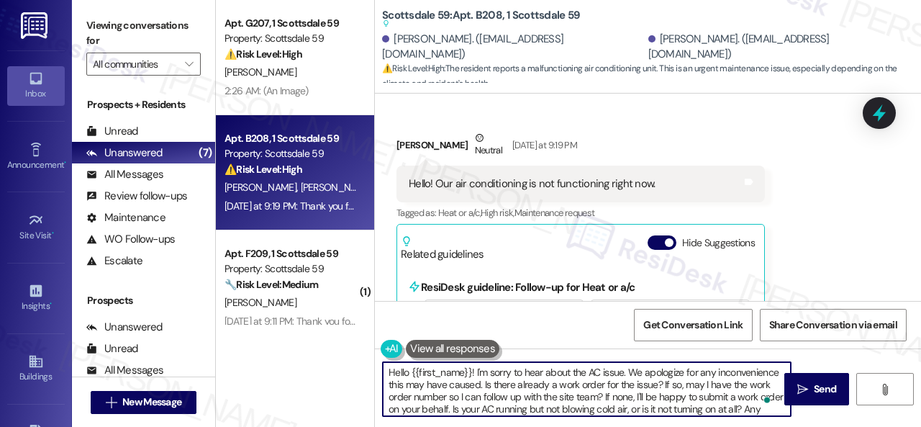
scroll to position [0, 0]
drag, startPoint x: 412, startPoint y: 372, endPoint x: 471, endPoint y: 376, distance: 59.1
click at [471, 376] on textarea "Hello {{first_name}}! I'm sorry to hear about the AC issue. We apologize for an…" at bounding box center [587, 389] width 408 height 54
type textarea "Hello [PERSON_NAME]! I'm sorry to hear about the AC issue. We apologize for any…"
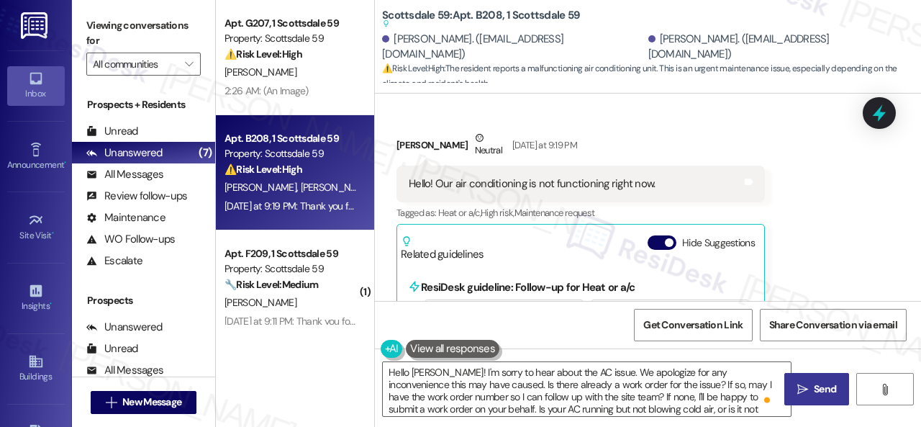
click at [798, 388] on icon "" at bounding box center [803, 390] width 11 height 12
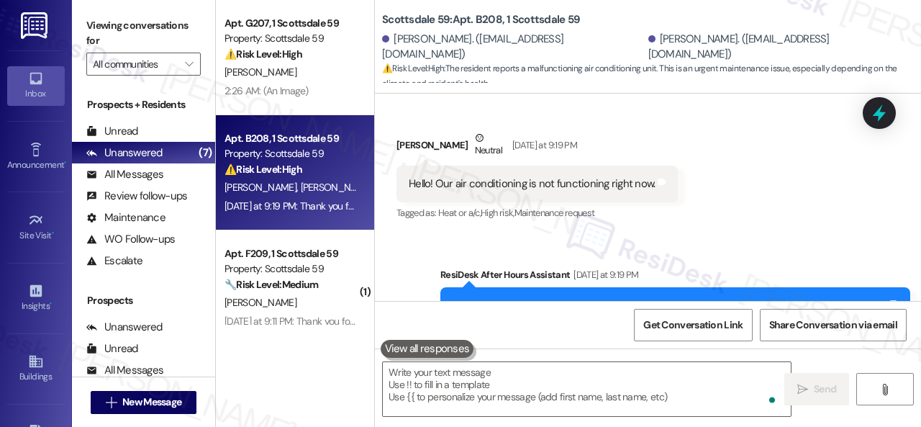
scroll to position [178, 0]
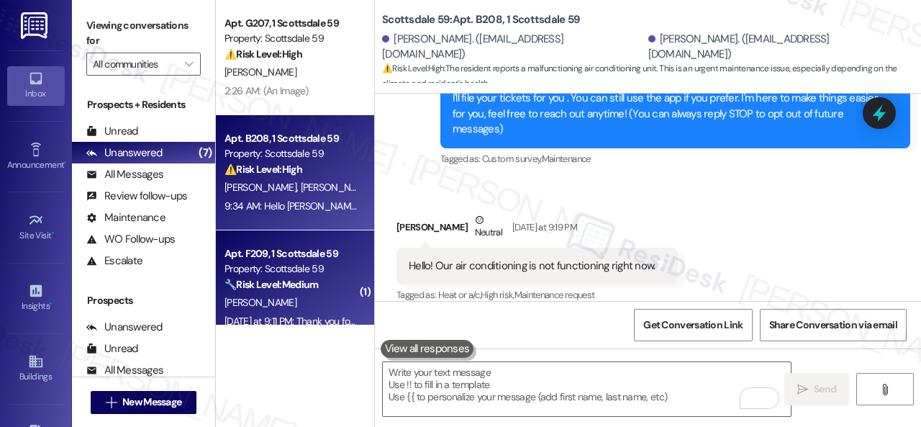
click at [317, 306] on div "[PERSON_NAME]" at bounding box center [291, 303] width 136 height 18
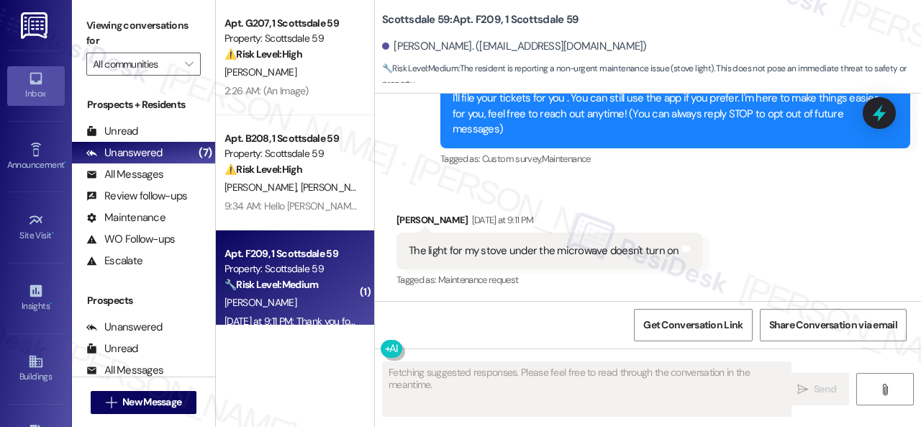
scroll to position [163, 0]
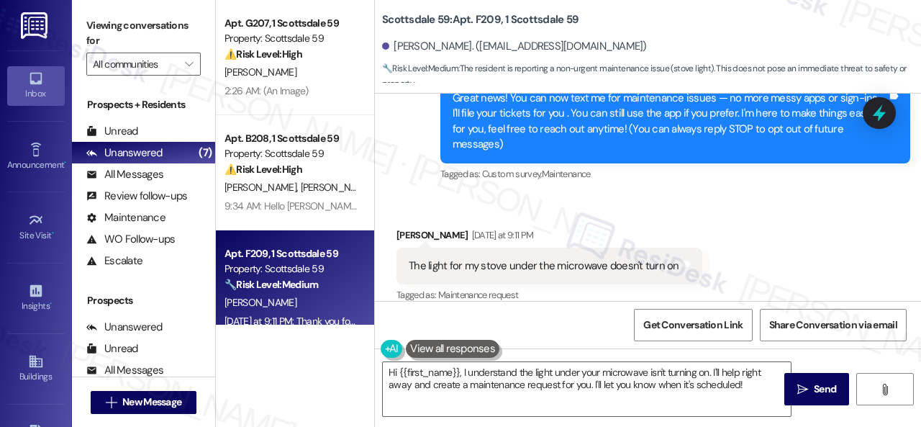
click at [759, 240] on div "Received via SMS [PERSON_NAME] [DATE] at 9:11 PM The light for my stove under t…" at bounding box center [648, 256] width 546 height 122
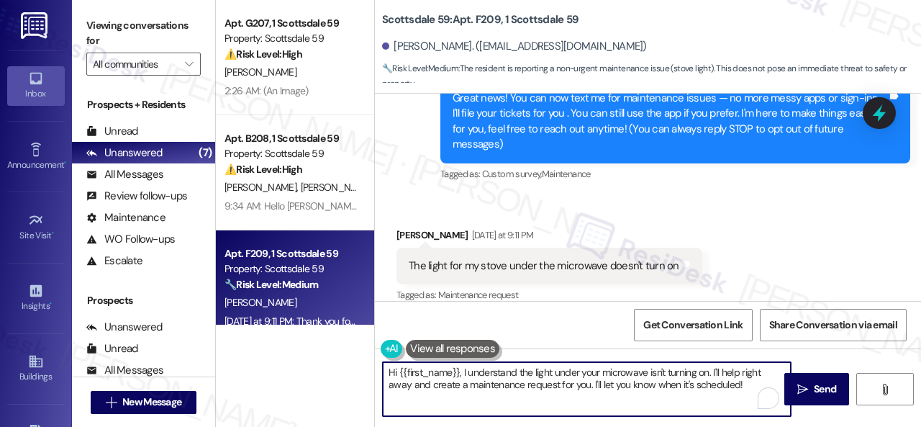
drag, startPoint x: 714, startPoint y: 374, endPoint x: 741, endPoint y: 384, distance: 28.9
click at [741, 384] on textarea "Hi {{first_name}}, I understand the light under your microwave isn't turning on…" at bounding box center [587, 389] width 408 height 54
paste textarea "Is there already a work order for the issue? If so, may I have the work order n…"
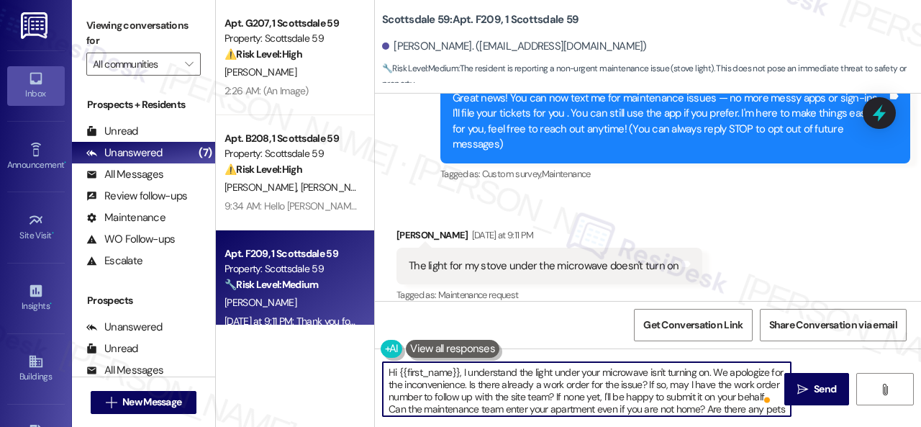
scroll to position [16, 0]
type textarea "Hi {{first_name}}, I understand the light under your microwave isn't turning on…"
click at [815, 389] on span "Send" at bounding box center [825, 389] width 22 height 15
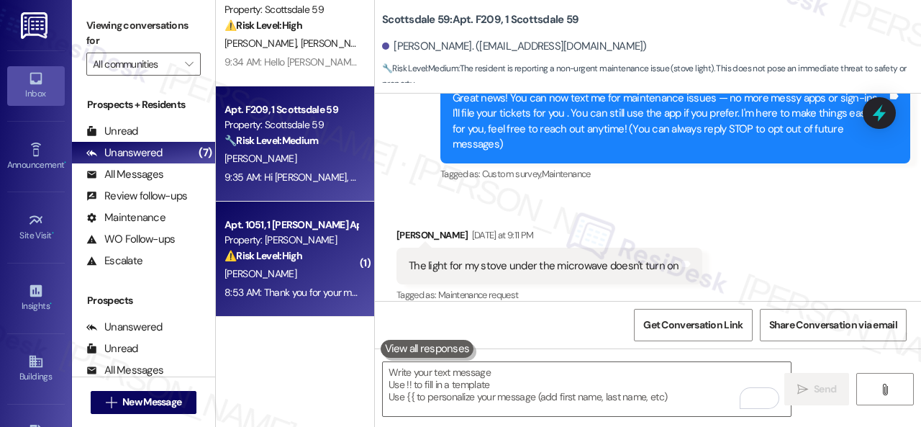
click at [284, 267] on div "[PERSON_NAME]" at bounding box center [291, 274] width 136 height 18
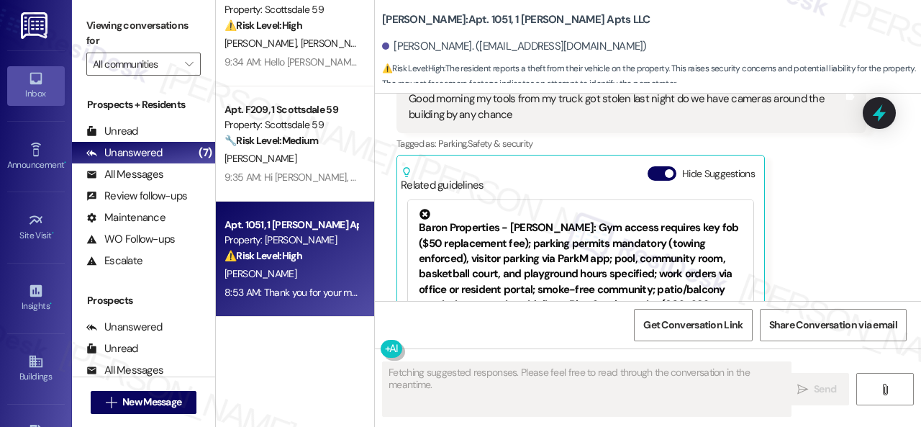
scroll to position [188, 0]
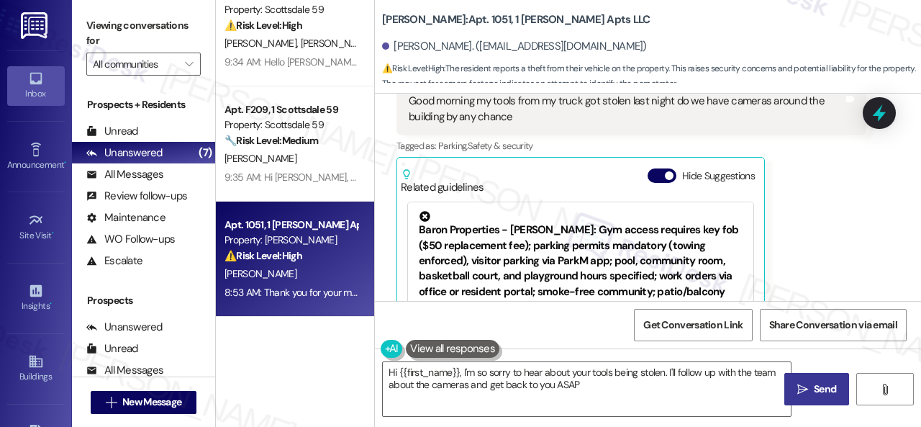
type textarea "Hi {{first_name}}, I'm so sorry to hear about your tools being stolen. I'll fol…"
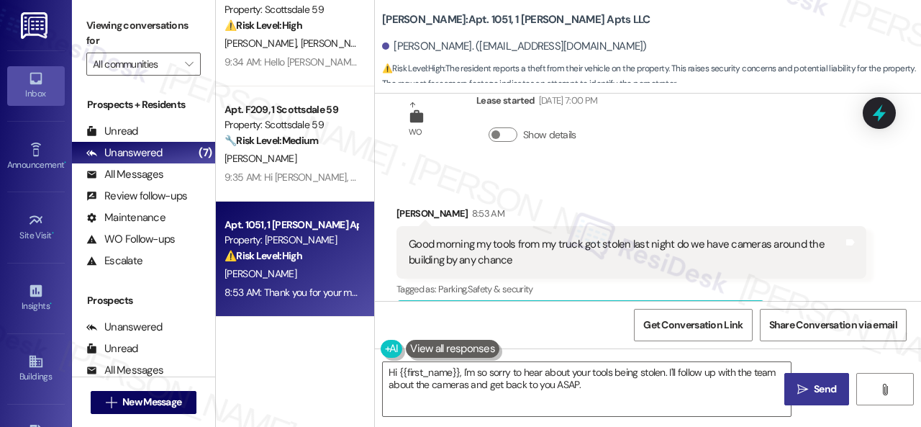
scroll to position [44, 0]
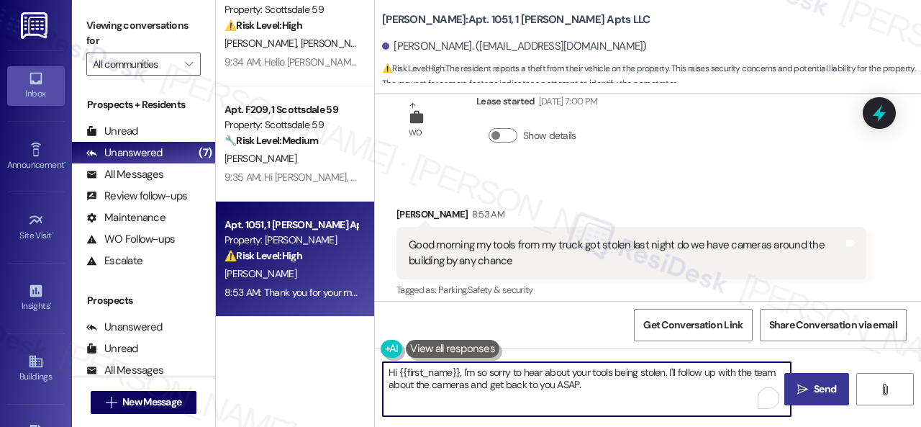
click at [615, 385] on textarea "Hi {{first_name}}, I'm so sorry to hear about your tools being stolen. I'll fol…" at bounding box center [587, 389] width 408 height 54
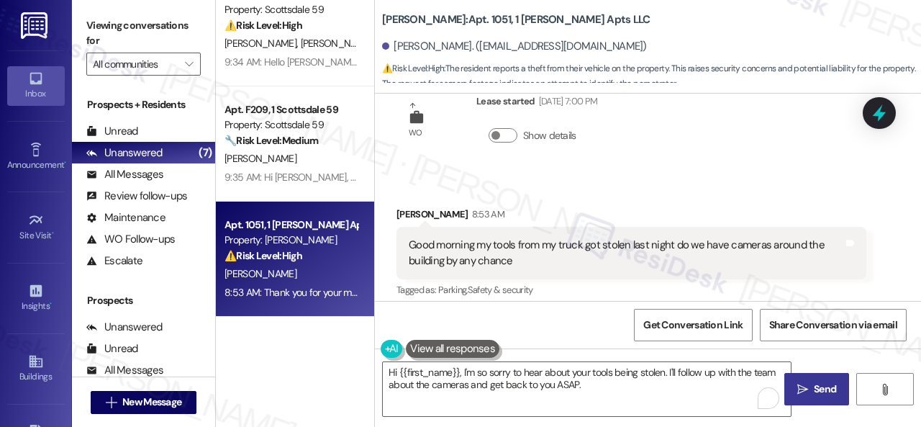
click at [798, 382] on span " Send" at bounding box center [817, 389] width 45 height 15
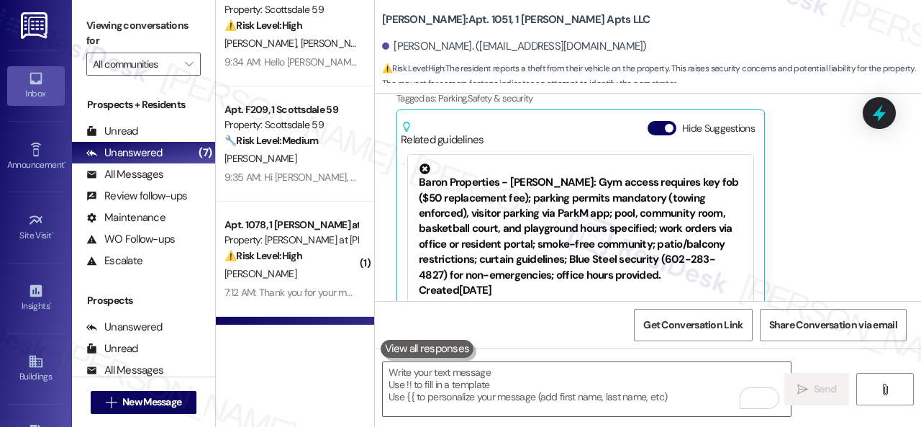
scroll to position [161, 0]
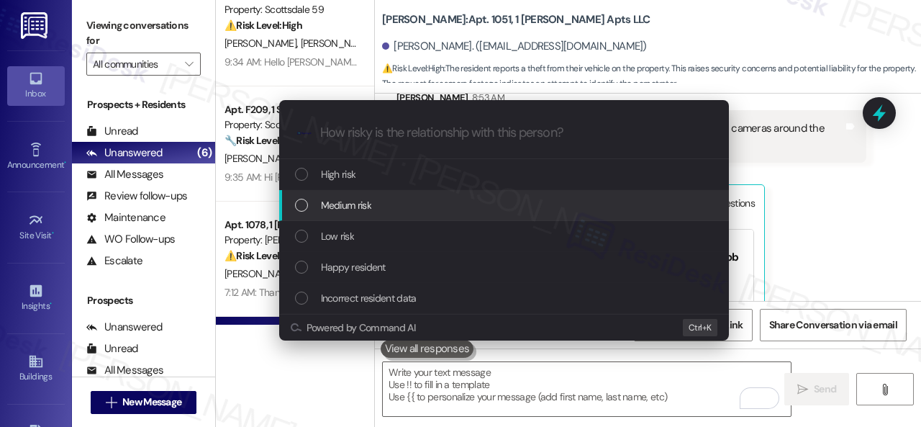
click at [325, 207] on span "Medium risk" at bounding box center [346, 205] width 50 height 16
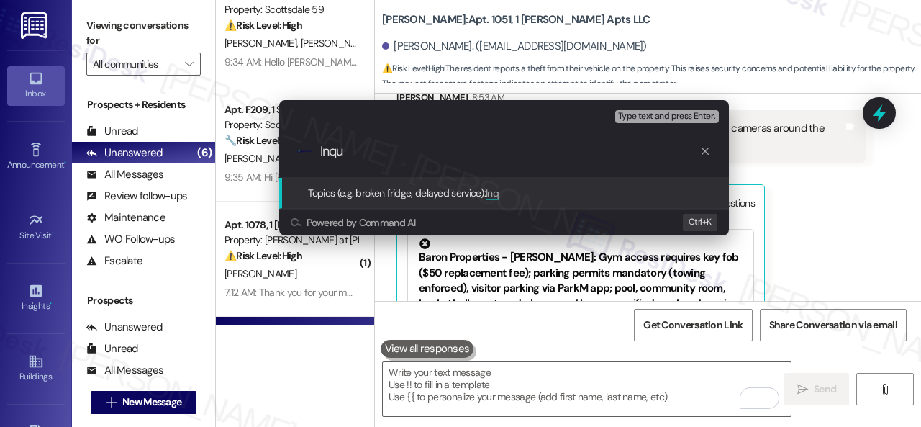
type input "Inqui"
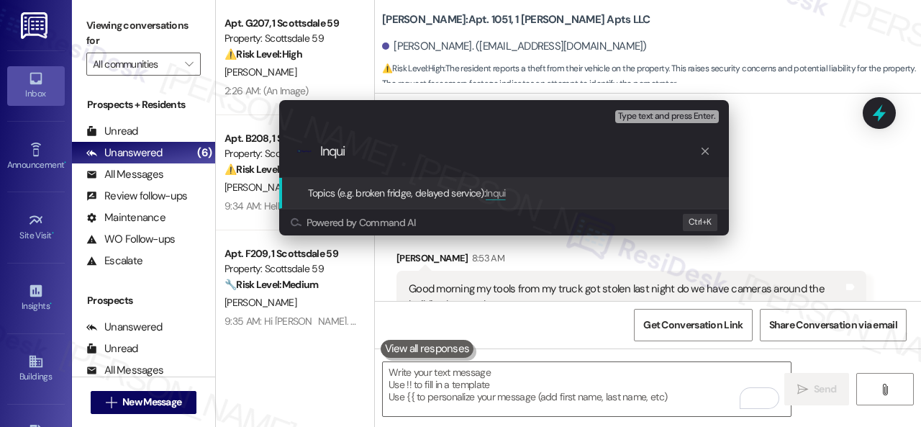
type input "Inqui"
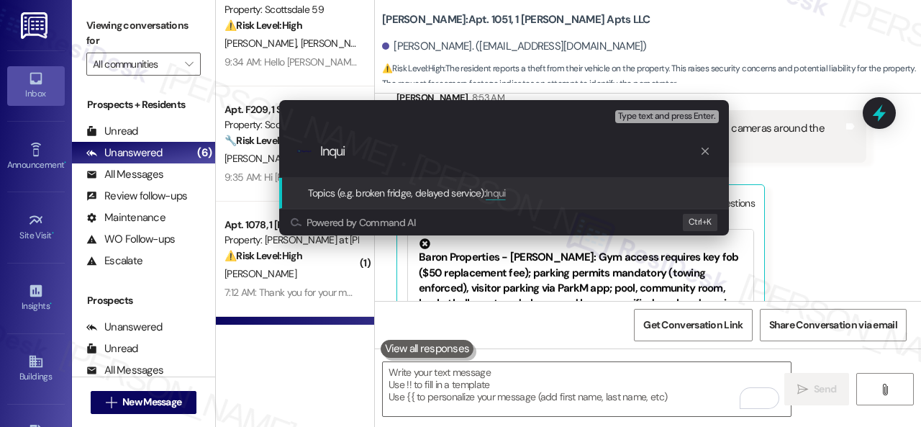
click at [851, 223] on div "Escalate Conversation Medium risk Topics (e.g. broken fridge, delayed service) …" at bounding box center [460, 213] width 921 height 427
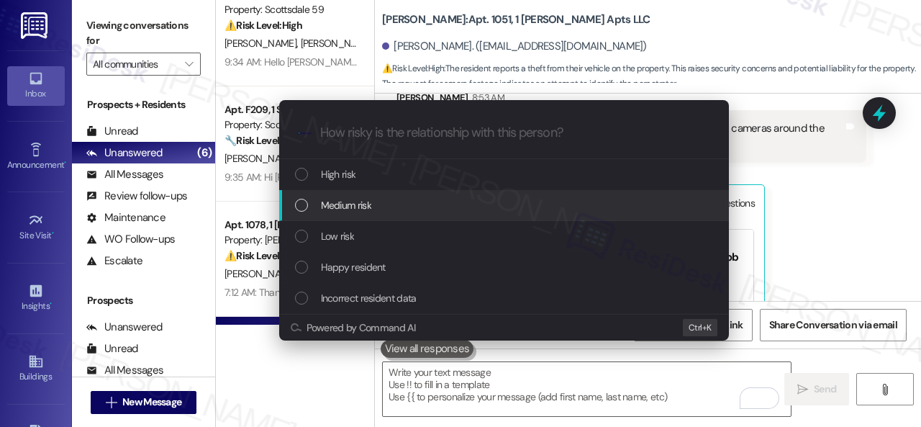
click at [321, 207] on span "Medium risk" at bounding box center [346, 205] width 50 height 16
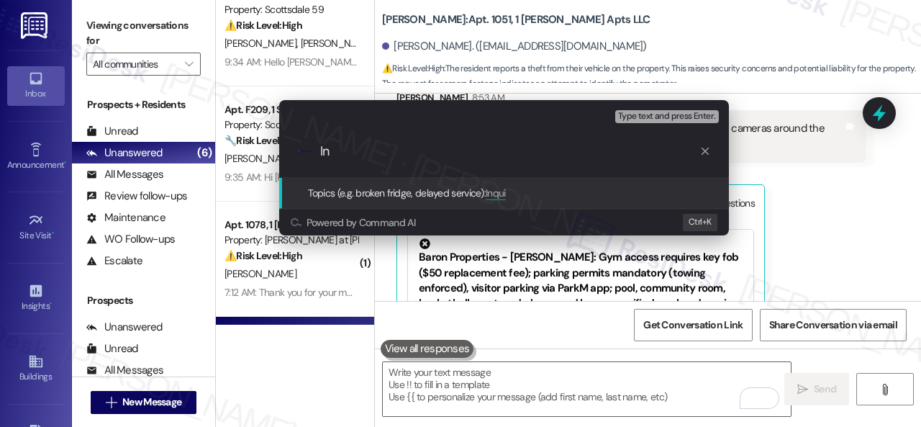
type input "I"
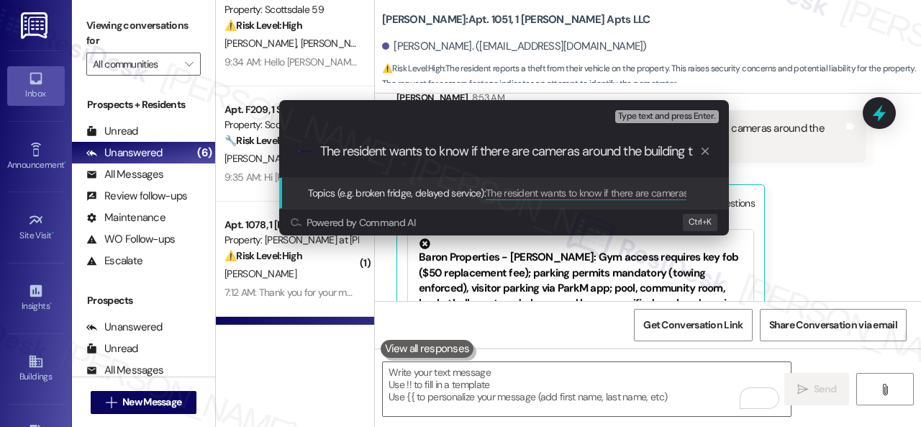
scroll to position [0, 0]
type input "The resident wants to know if there are cameras around the building because his…"
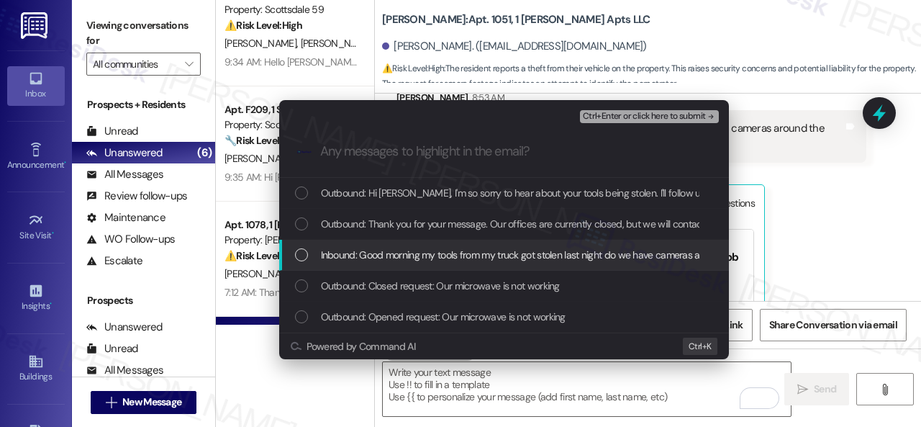
click at [423, 253] on span "Inbound: Good morning my tools from my truck got stolen last night do we have c…" at bounding box center [581, 255] width 520 height 16
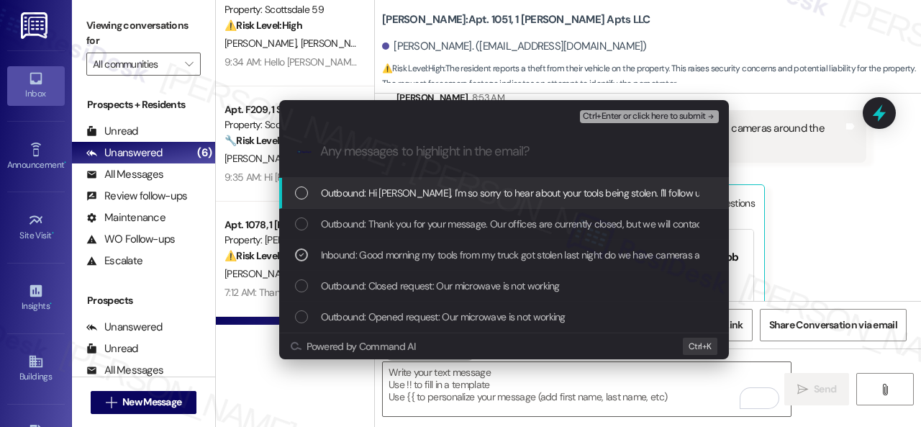
click at [624, 114] on span "Ctrl+Enter or click here to submit" at bounding box center [644, 117] width 123 height 10
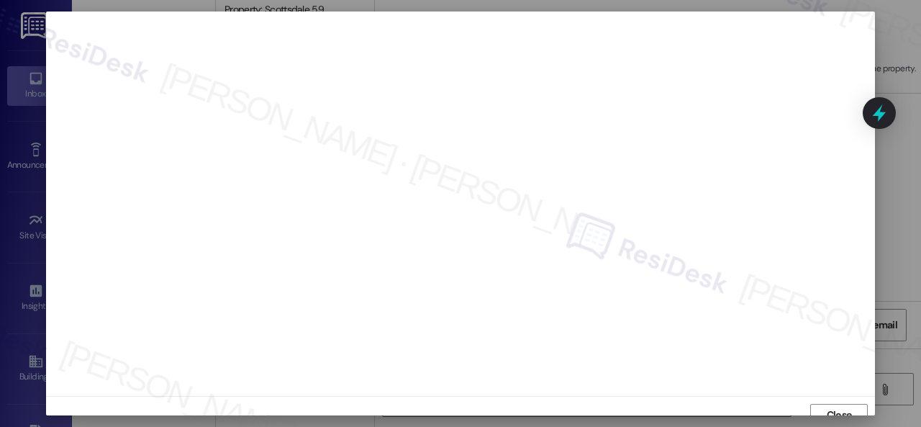
scroll to position [11, 0]
click at [827, 395] on span "Close" at bounding box center [839, 405] width 31 height 22
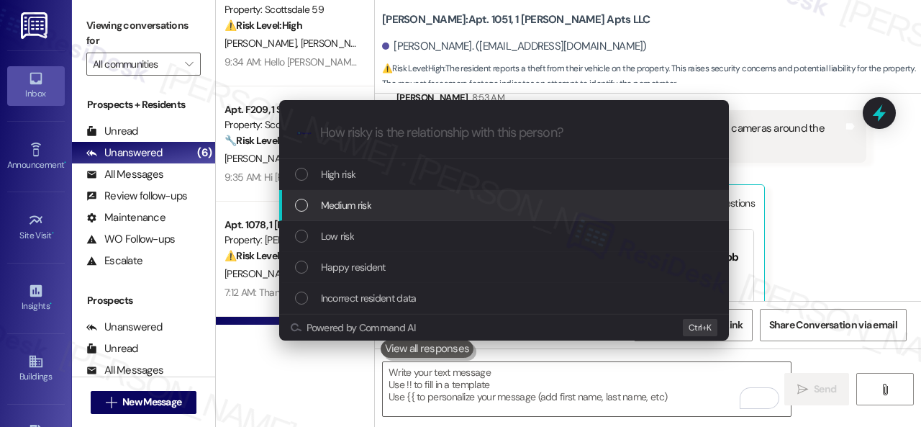
click at [324, 208] on span "Medium risk" at bounding box center [346, 205] width 50 height 16
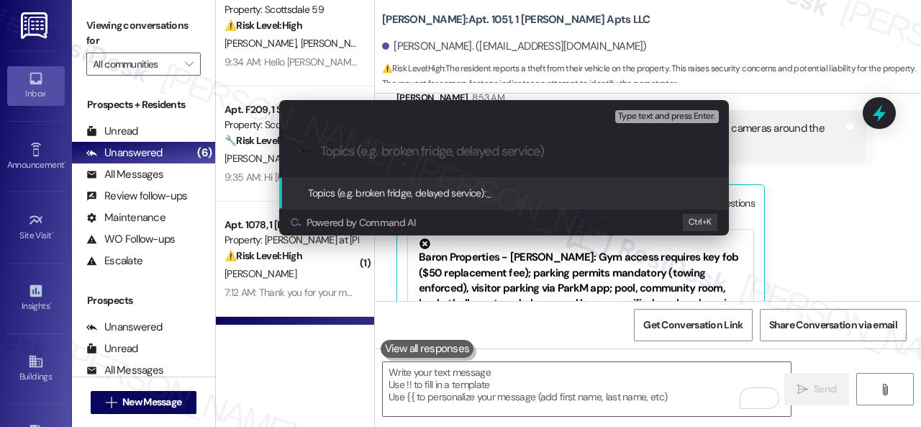
paste input "The resident wants to know if there are cameras around the building because his…"
type input "The resident wants to know if there are cameras around the building because his…"
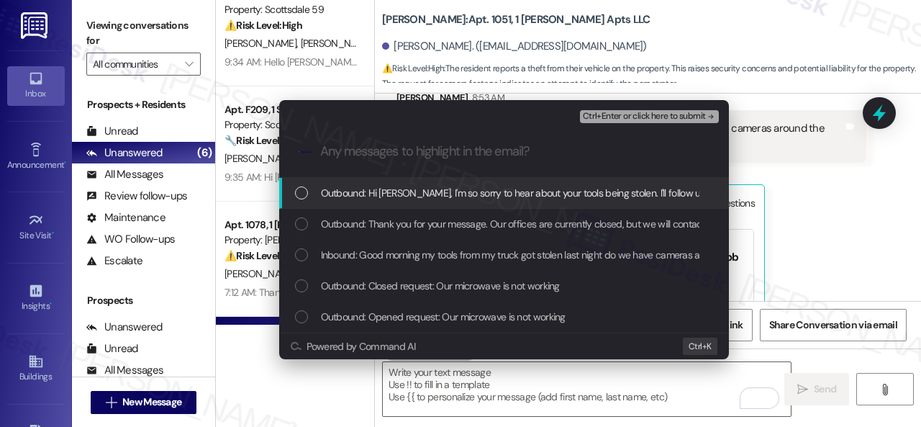
scroll to position [0, 0]
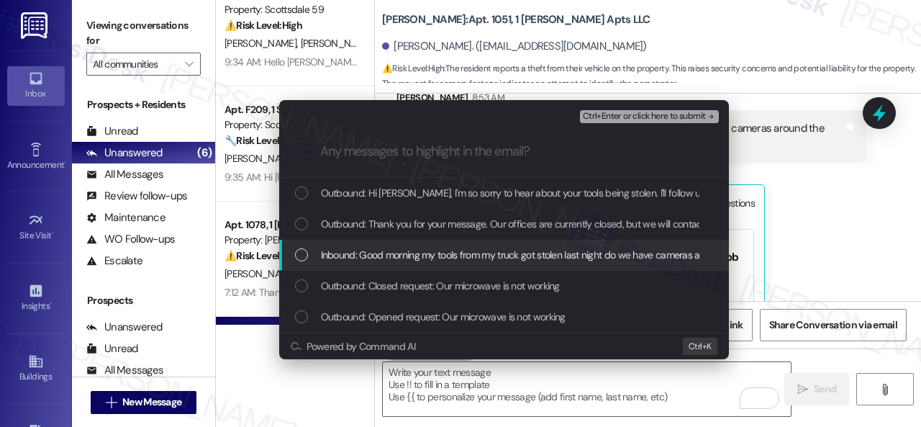
click at [443, 253] on span "Inbound: Good morning my tools from my truck got stolen last night do we have c…" at bounding box center [581, 255] width 520 height 16
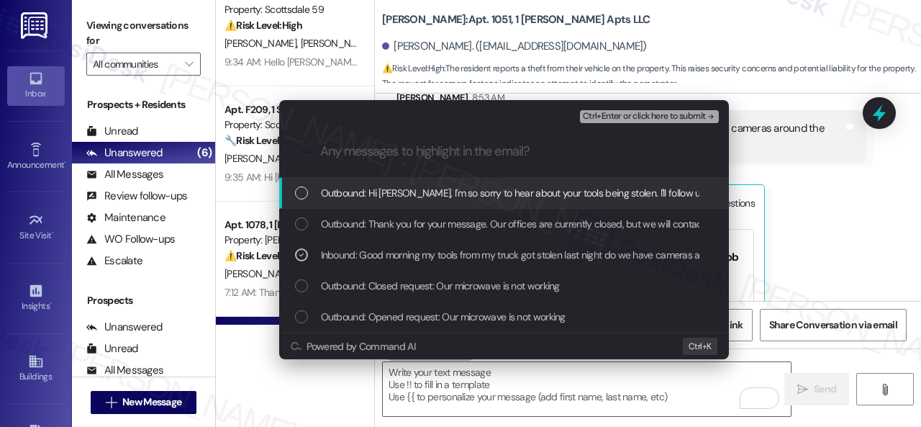
click at [612, 116] on span "Ctrl+Enter or click here to submit" at bounding box center [644, 117] width 123 height 10
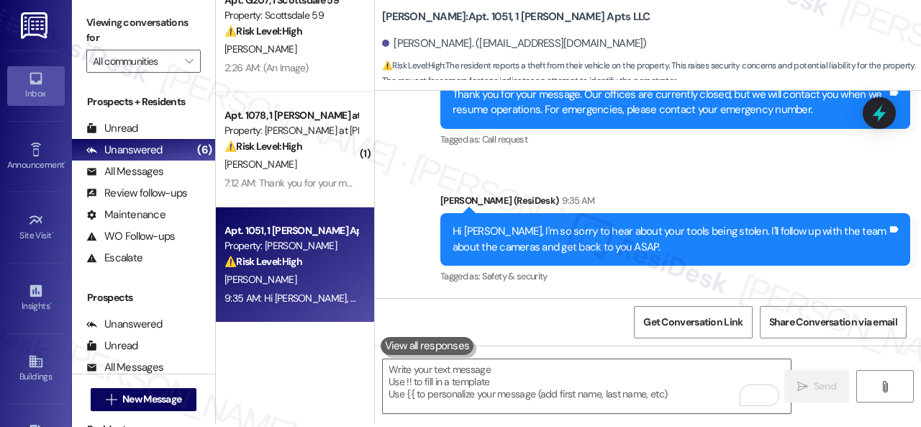
scroll to position [4, 0]
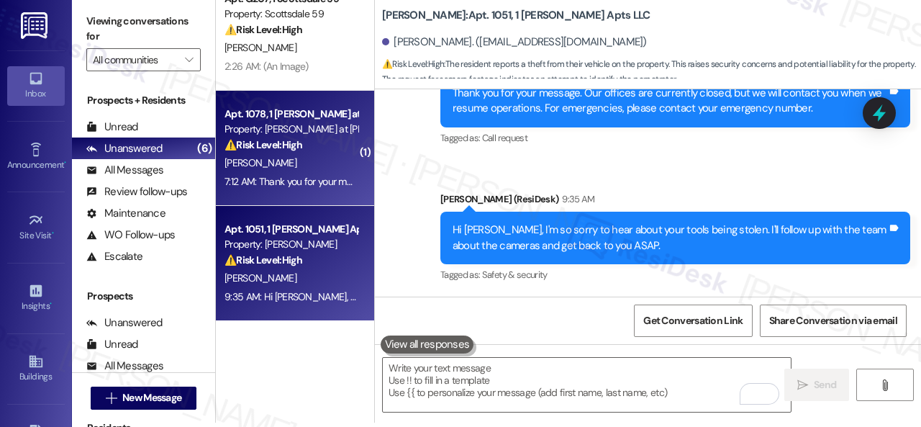
click at [298, 166] on div "[PERSON_NAME]" at bounding box center [291, 163] width 136 height 18
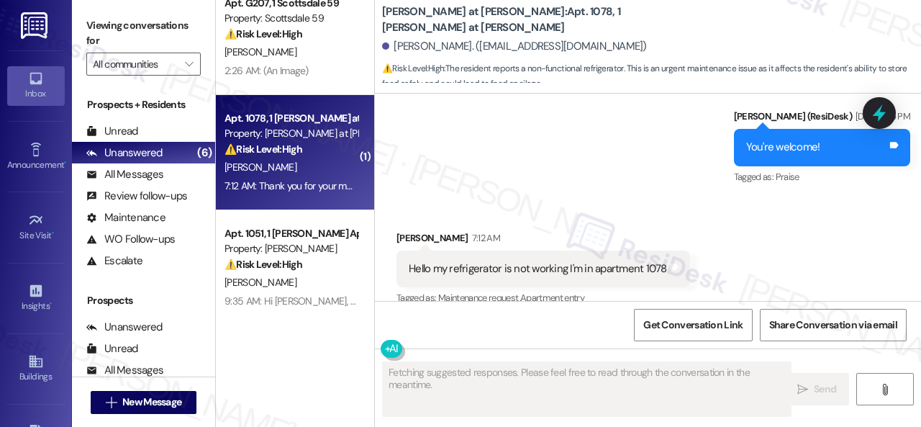
scroll to position [617, 0]
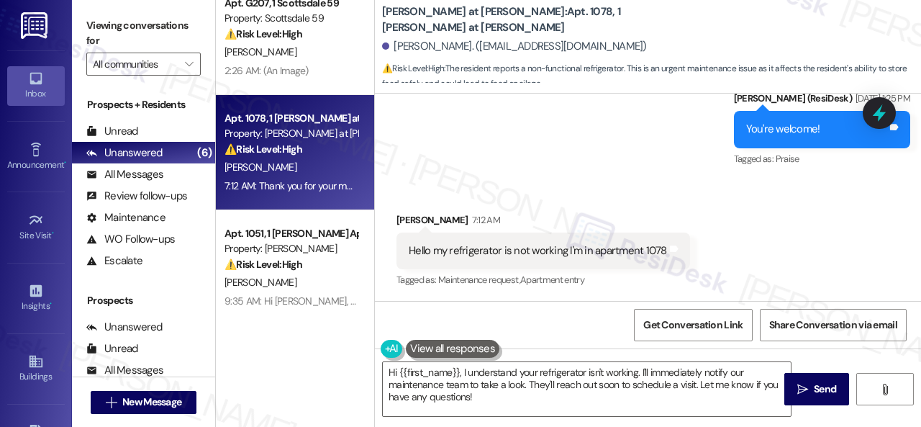
click at [717, 212] on div "Received via SMS Maria Rubio 7:12 AM Hello my refrigerator is not working I'm i…" at bounding box center [648, 241] width 546 height 122
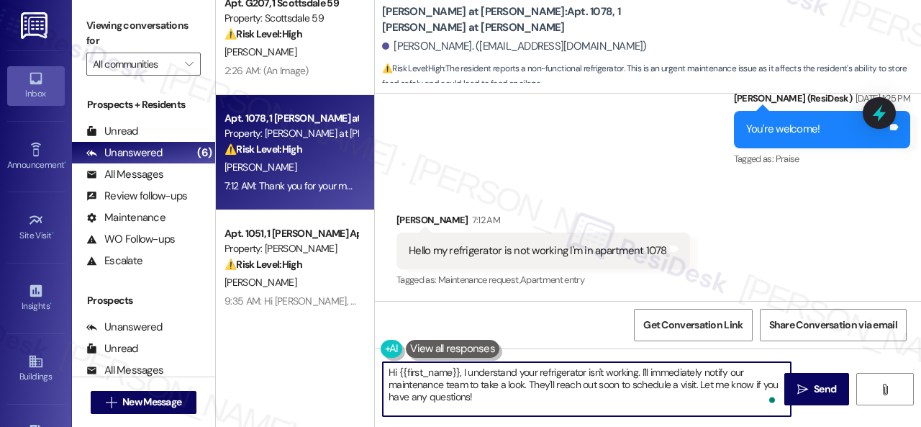
drag, startPoint x: 641, startPoint y: 372, endPoint x: 656, endPoint y: 411, distance: 41.5
click at [656, 411] on textarea "Hi {{first_name}}, I understand your refrigerator isn't working. I'll immediate…" at bounding box center [587, 389] width 408 height 54
paste textarea "s there already a work order for the issue? If so, may I have the work order nu…"
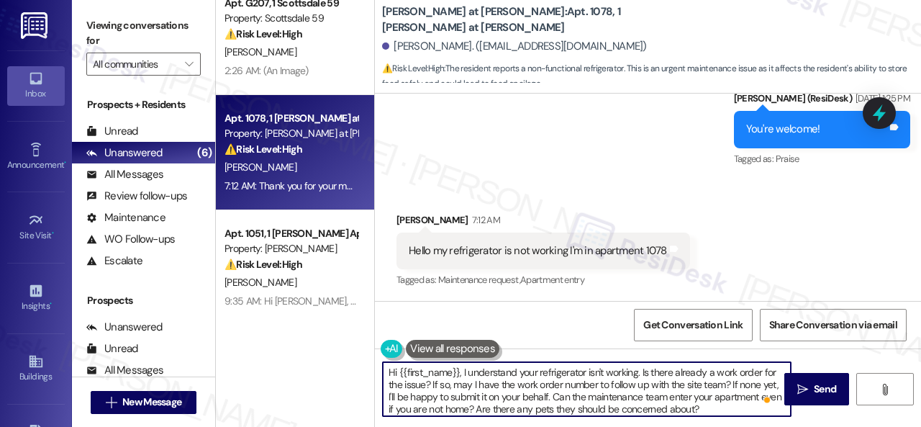
click at [553, 398] on textarea "Hi {{first_name}}, I understand your refrigerator isn't working. Is there alrea…" at bounding box center [587, 389] width 408 height 54
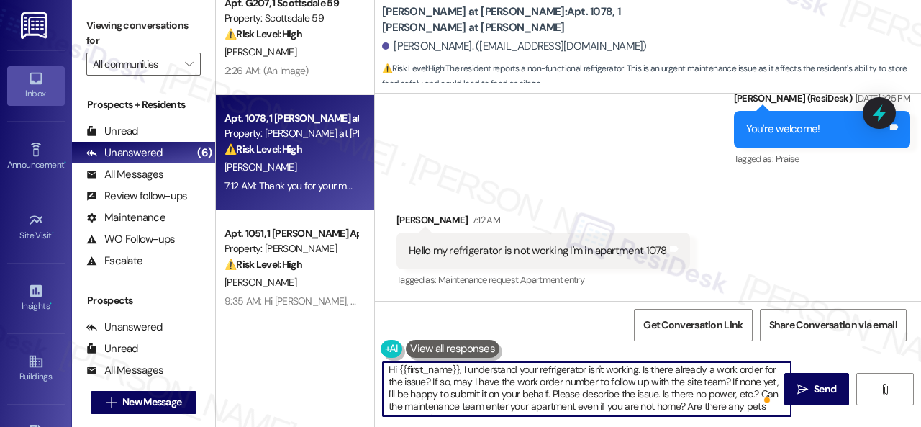
scroll to position [0, 0]
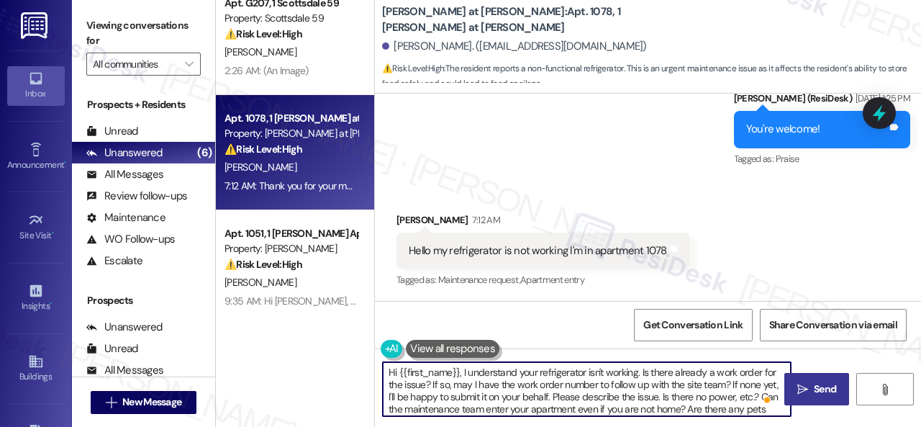
type textarea "Hi {{first_name}}, I understand your refrigerator isn't working. Is there alrea…"
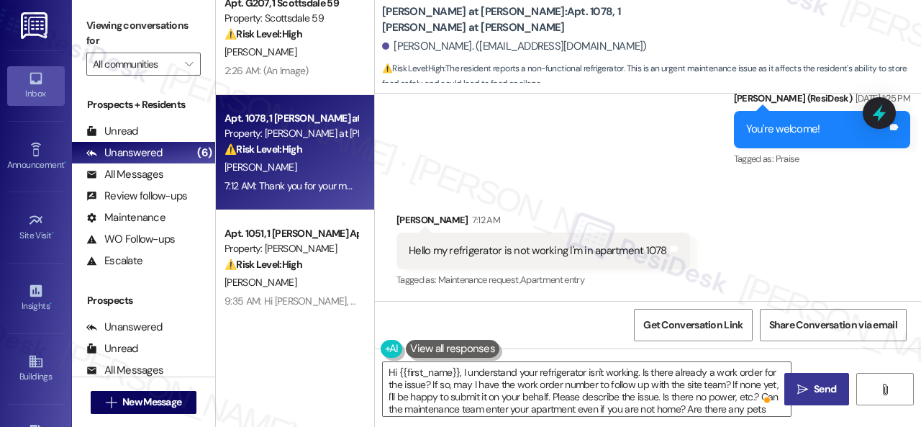
click at [814, 385] on span "Send" at bounding box center [825, 389] width 22 height 15
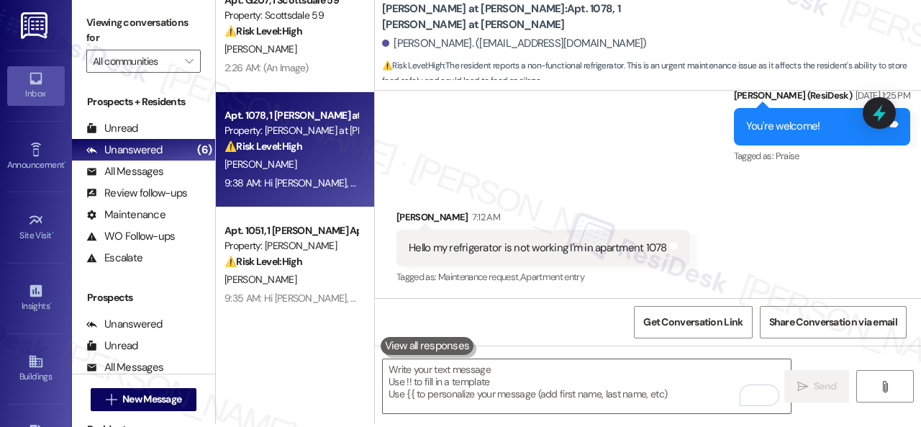
scroll to position [4, 0]
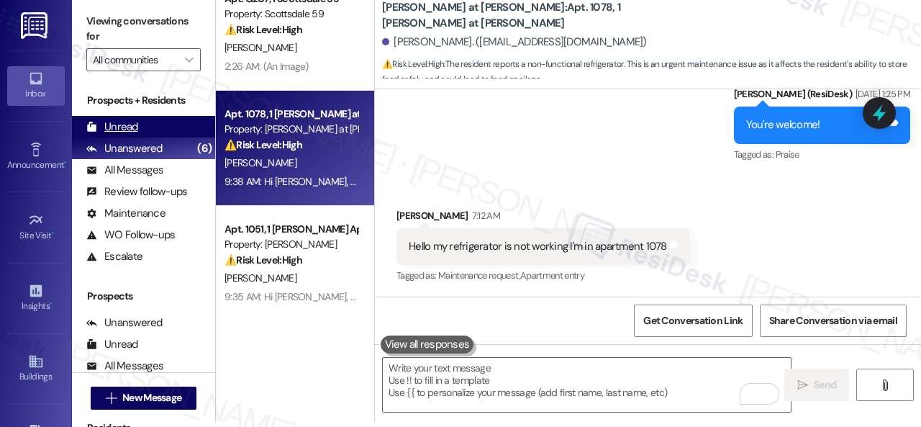
click at [122, 126] on div "Unread" at bounding box center [112, 126] width 52 height 15
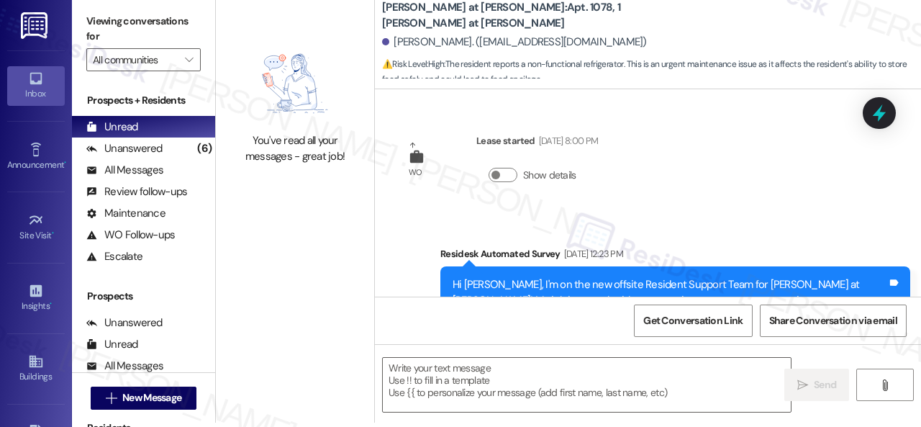
scroll to position [0, 0]
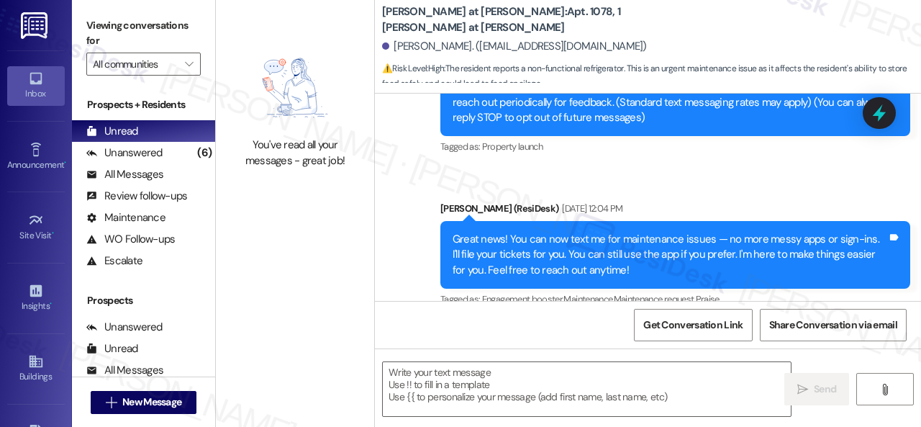
type textarea "Fetching suggested responses. Please feel free to read through the conversation…"
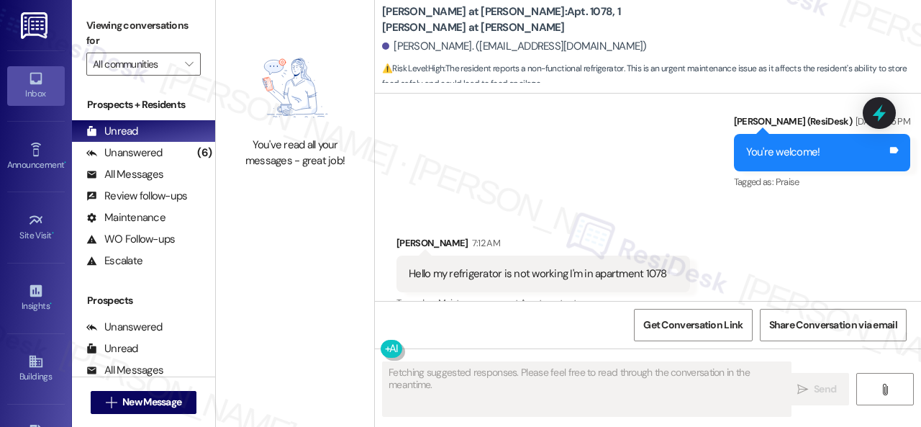
scroll to position [617, 0]
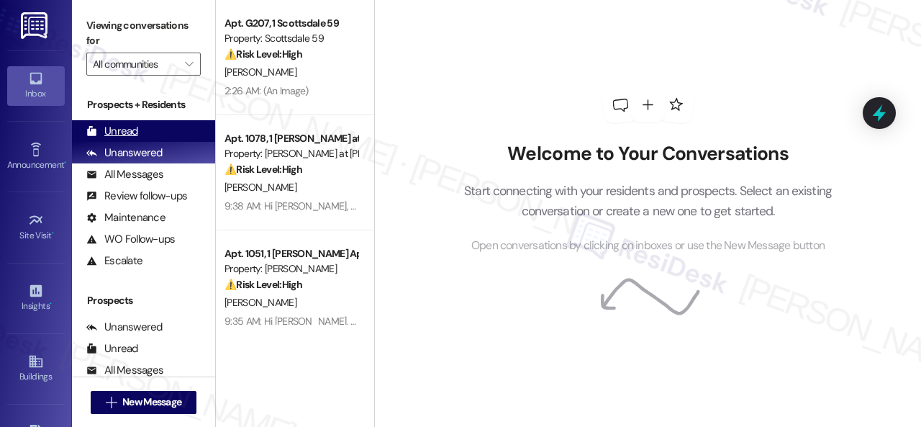
click at [127, 130] on div "Unread" at bounding box center [112, 131] width 52 height 15
